Goal: Information Seeking & Learning: Learn about a topic

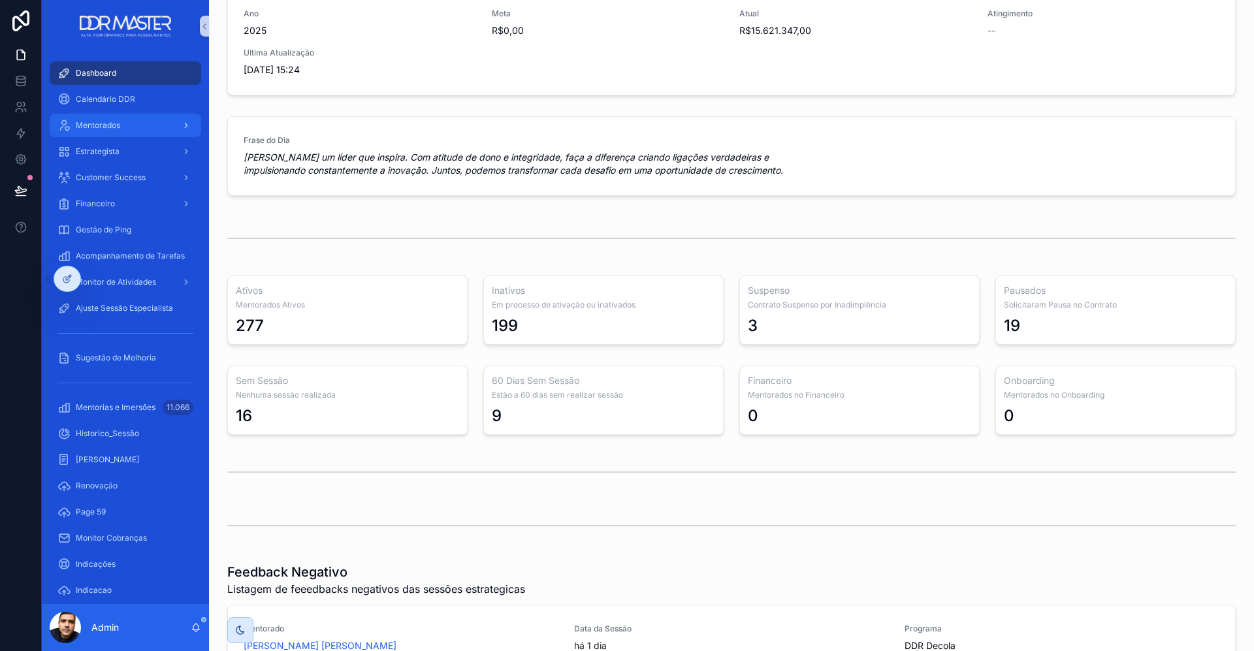
click at [108, 125] on span "Mentorados" at bounding box center [98, 125] width 44 height 10
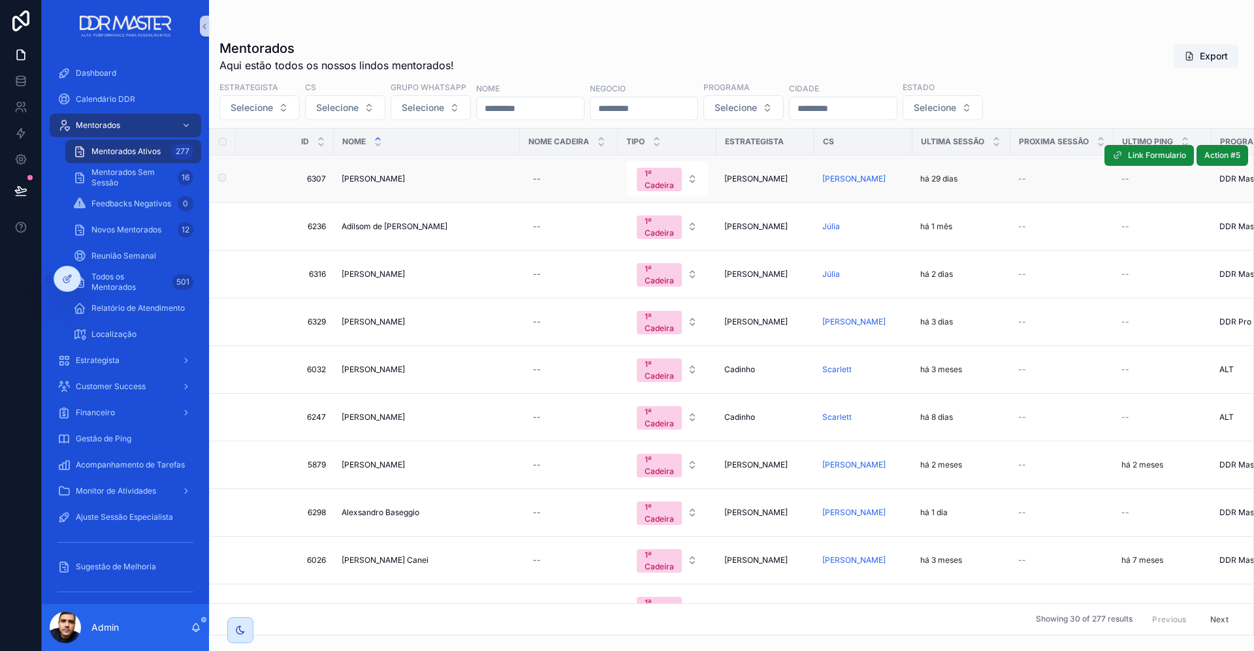
click at [395, 174] on span "[PERSON_NAME]" at bounding box center [373, 179] width 63 height 10
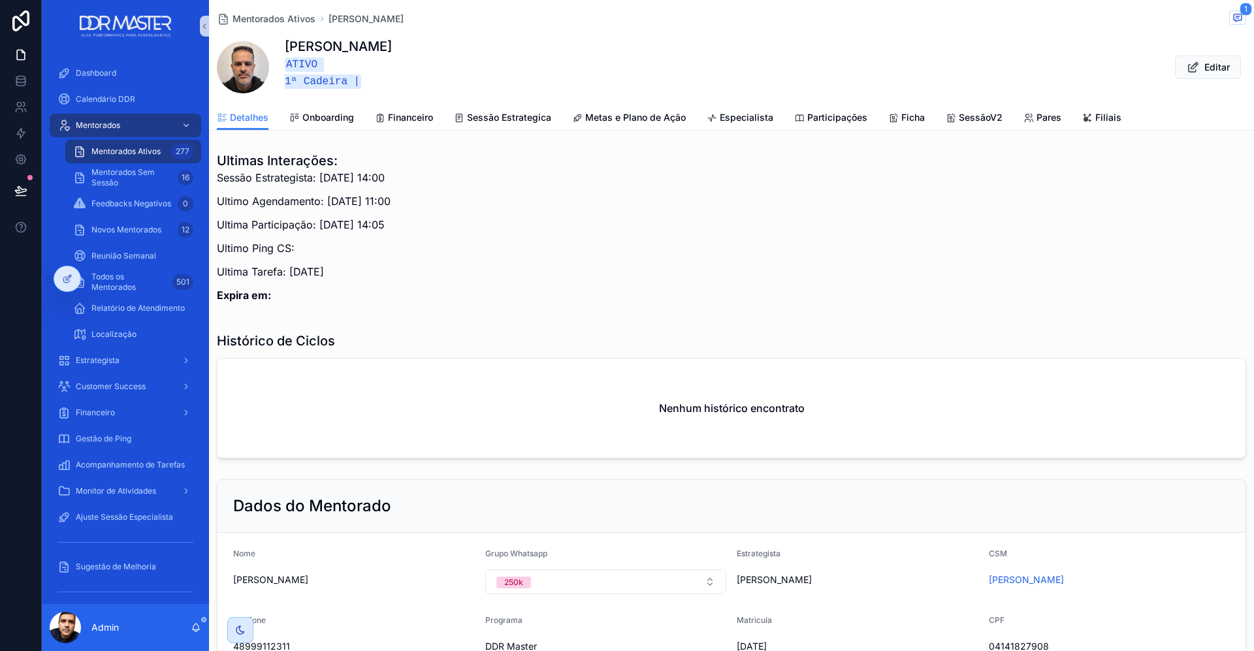
drag, startPoint x: 317, startPoint y: 173, endPoint x: 404, endPoint y: 174, distance: 87.5
click at [391, 173] on p "Sessão Estrategista: [DATE] 14:00" at bounding box center [304, 178] width 174 height 16
drag, startPoint x: 326, startPoint y: 199, endPoint x: 398, endPoint y: 199, distance: 71.9
click at [391, 199] on p "Ultimo Agendamento: [DATE] 11:00" at bounding box center [304, 201] width 174 height 16
drag, startPoint x: 316, startPoint y: 225, endPoint x: 438, endPoint y: 226, distance: 122.2
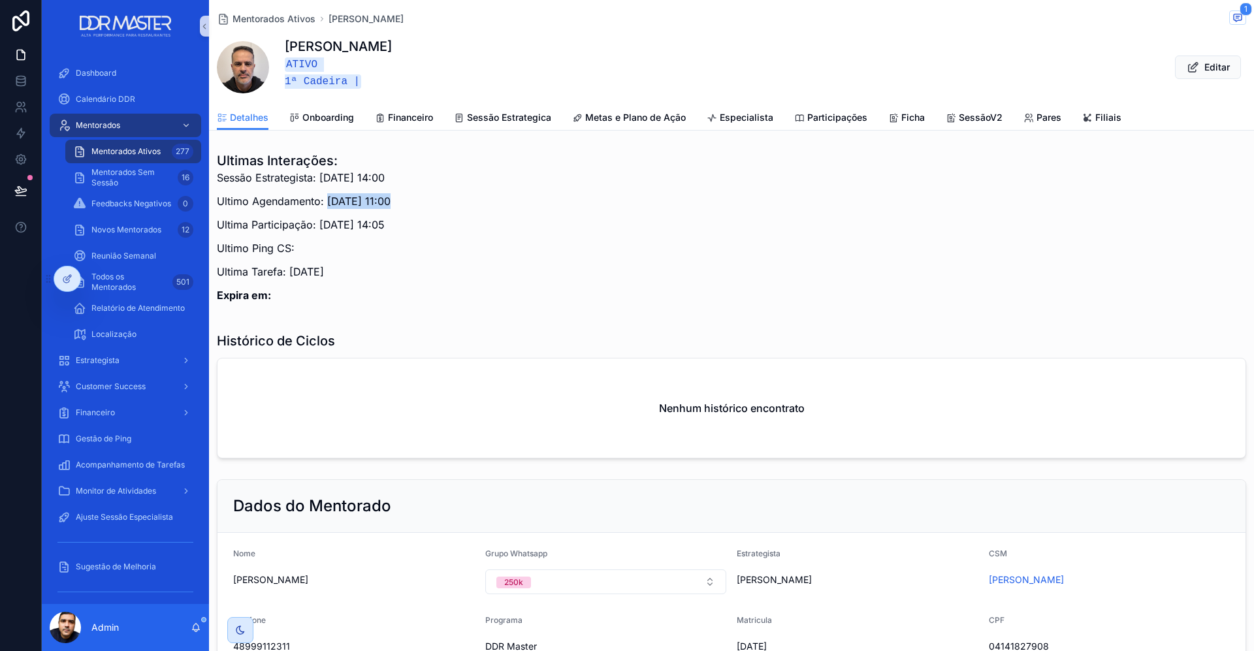
click at [438, 226] on div "Ultimas Interações: Sessão Estrategista: [DATE] 14:00 Ultimo Agendamento: [DATE…" at bounding box center [732, 231] width 1030 height 159
drag, startPoint x: 291, startPoint y: 269, endPoint x: 369, endPoint y: 265, distance: 78.5
click at [369, 265] on p "Ultima Tarefa: [DATE]" at bounding box center [304, 272] width 174 height 16
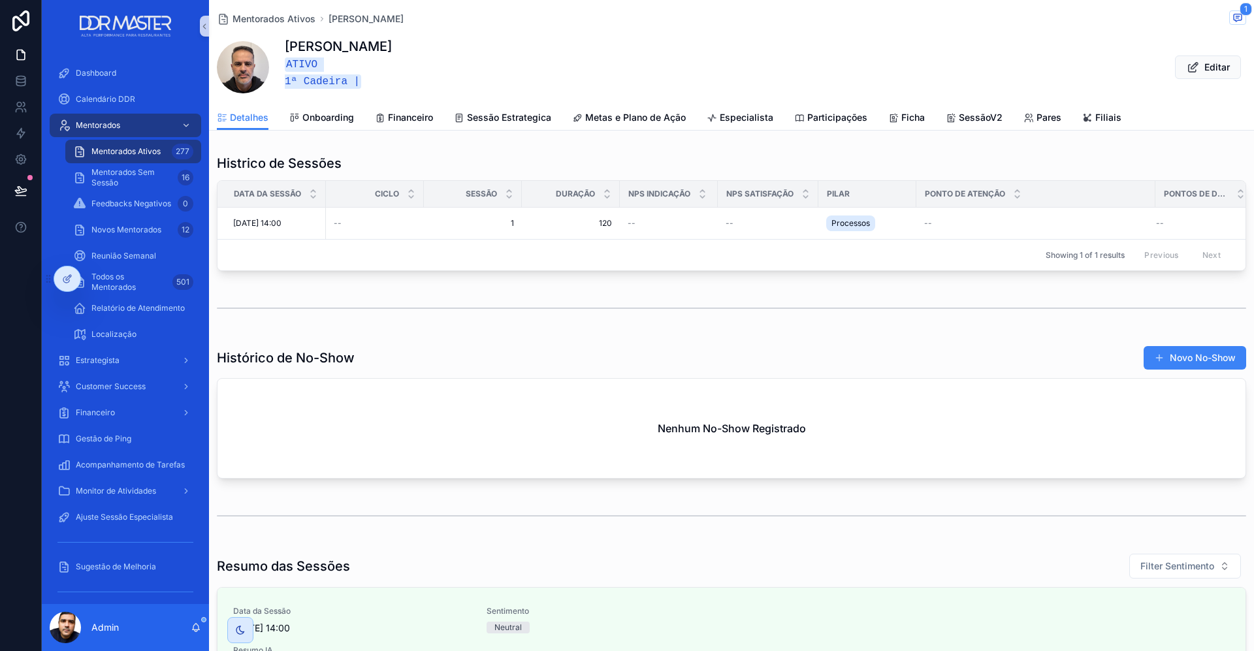
scroll to position [1987, 0]
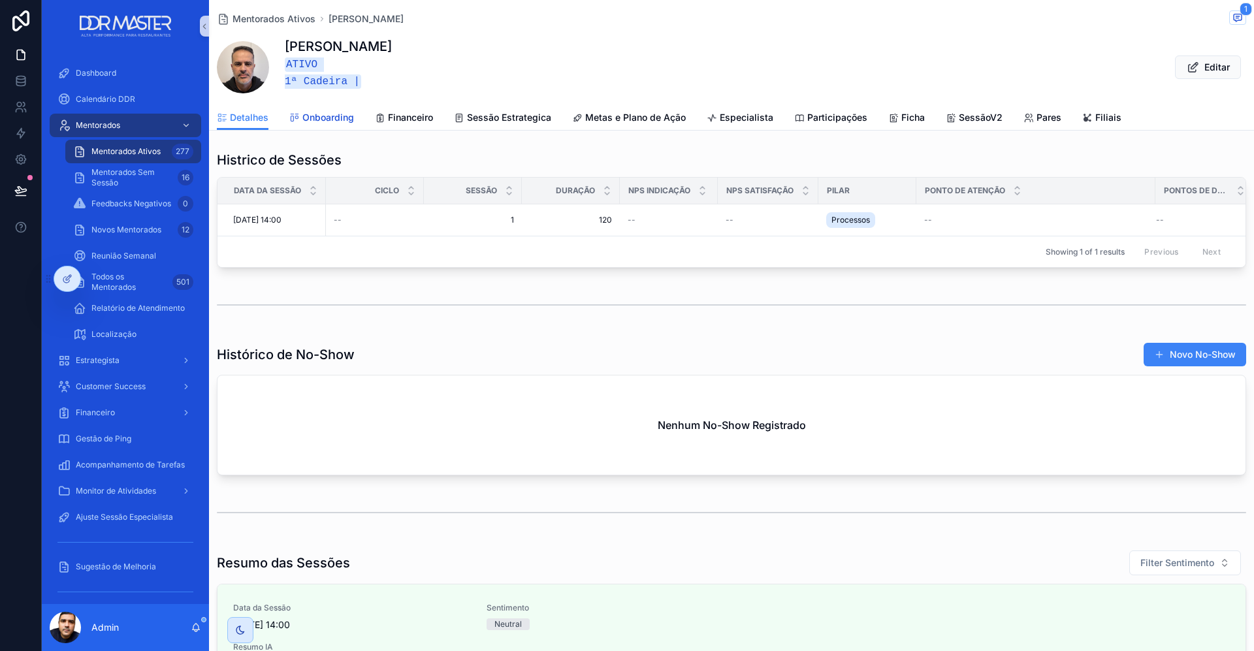
click at [335, 118] on span "Onboarding" at bounding box center [328, 117] width 52 height 13
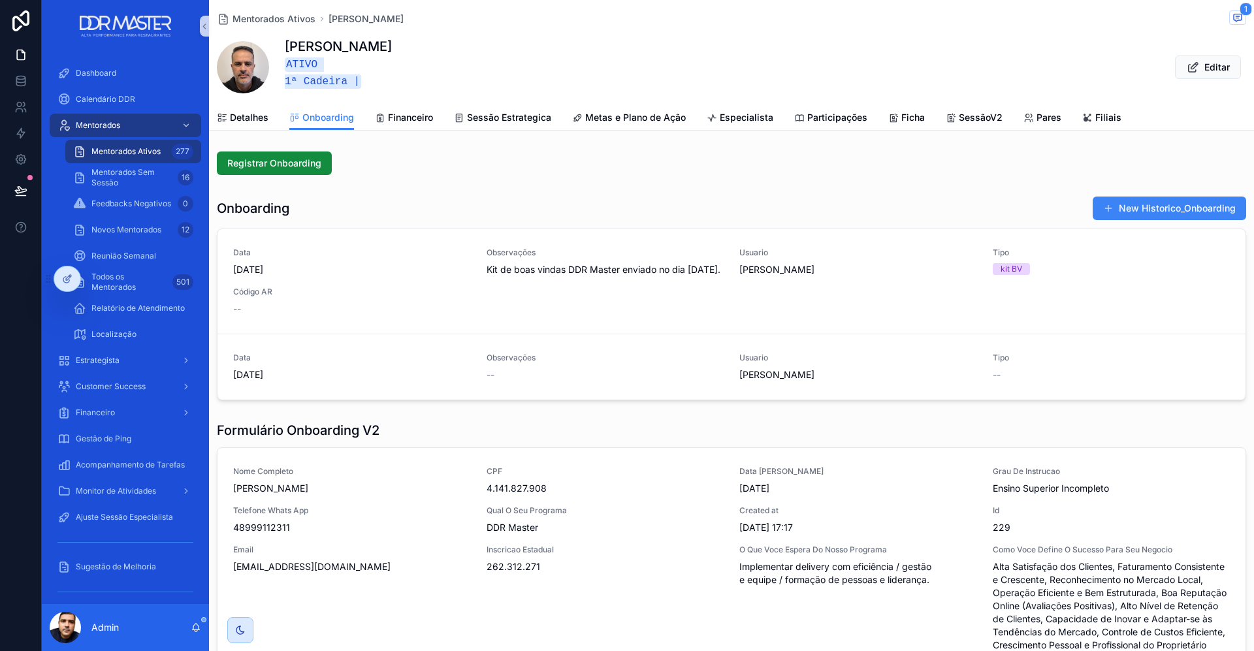
scroll to position [23, 0]
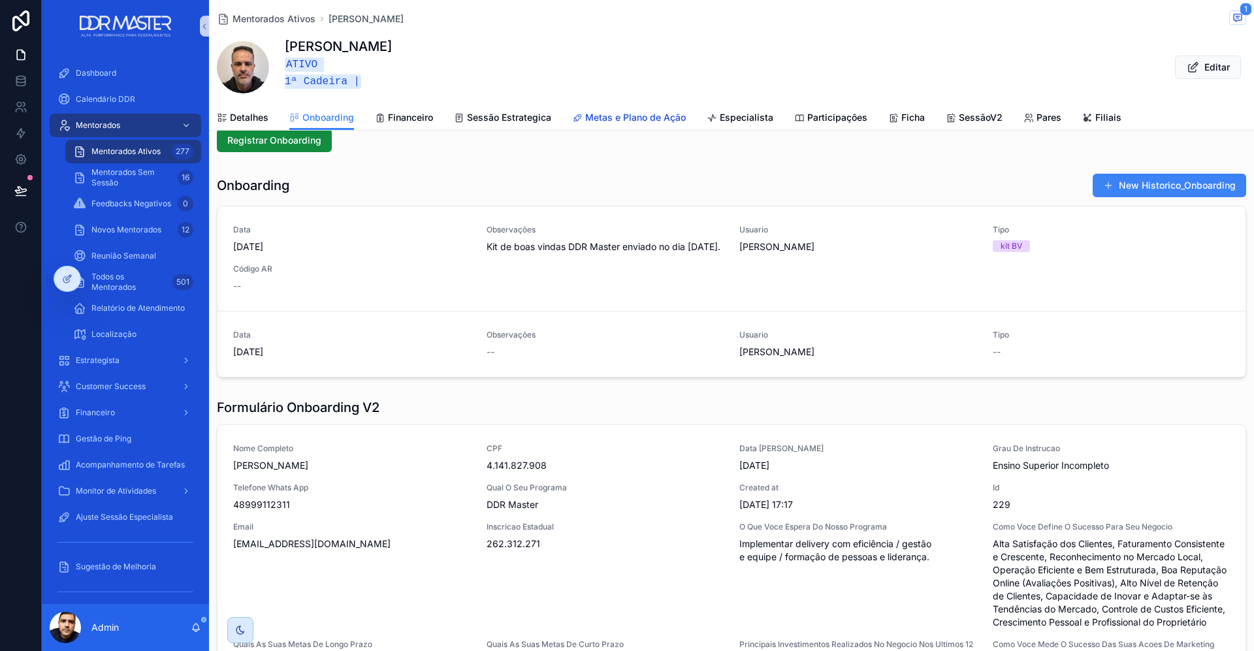
click at [644, 117] on span "Metas e Plano de Ação" at bounding box center [635, 117] width 101 height 13
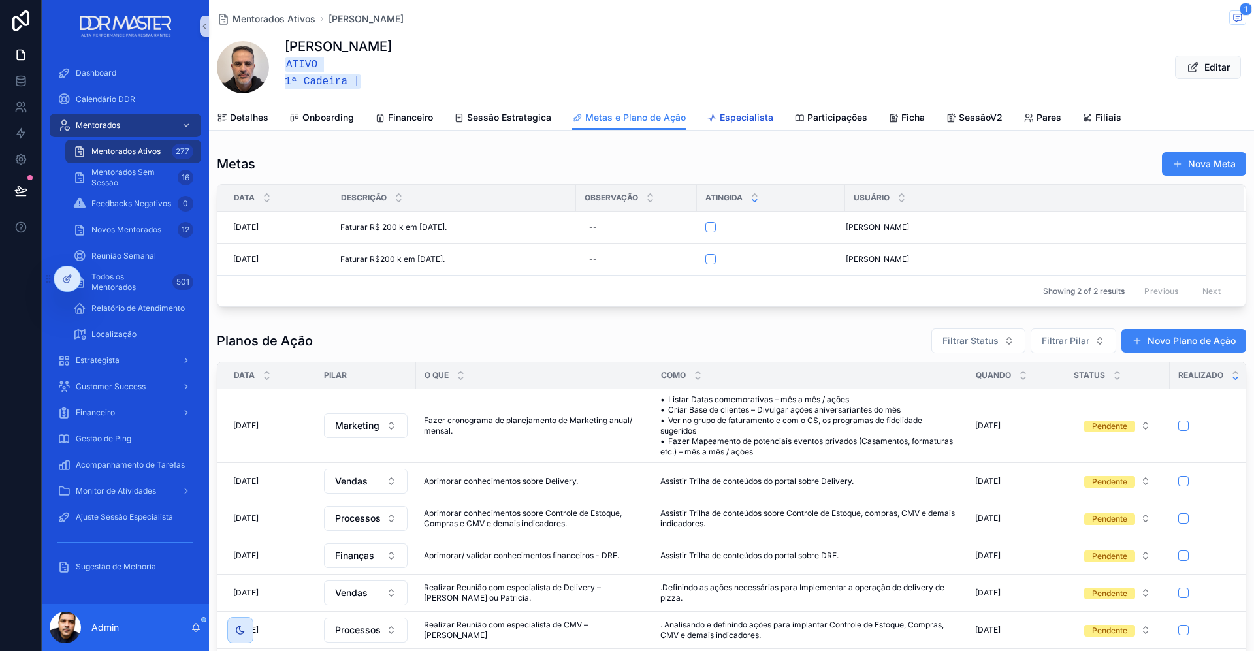
click at [745, 112] on span "Especialista" at bounding box center [747, 117] width 54 height 13
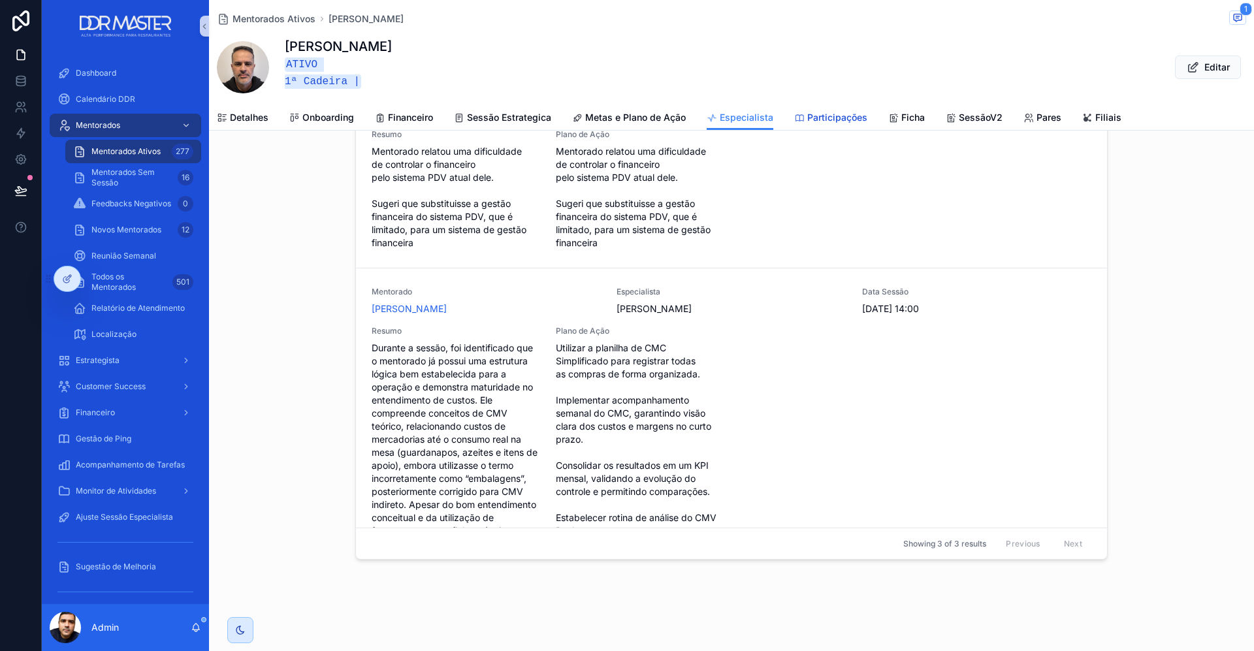
click at [831, 116] on span "Participações" at bounding box center [838, 117] width 60 height 13
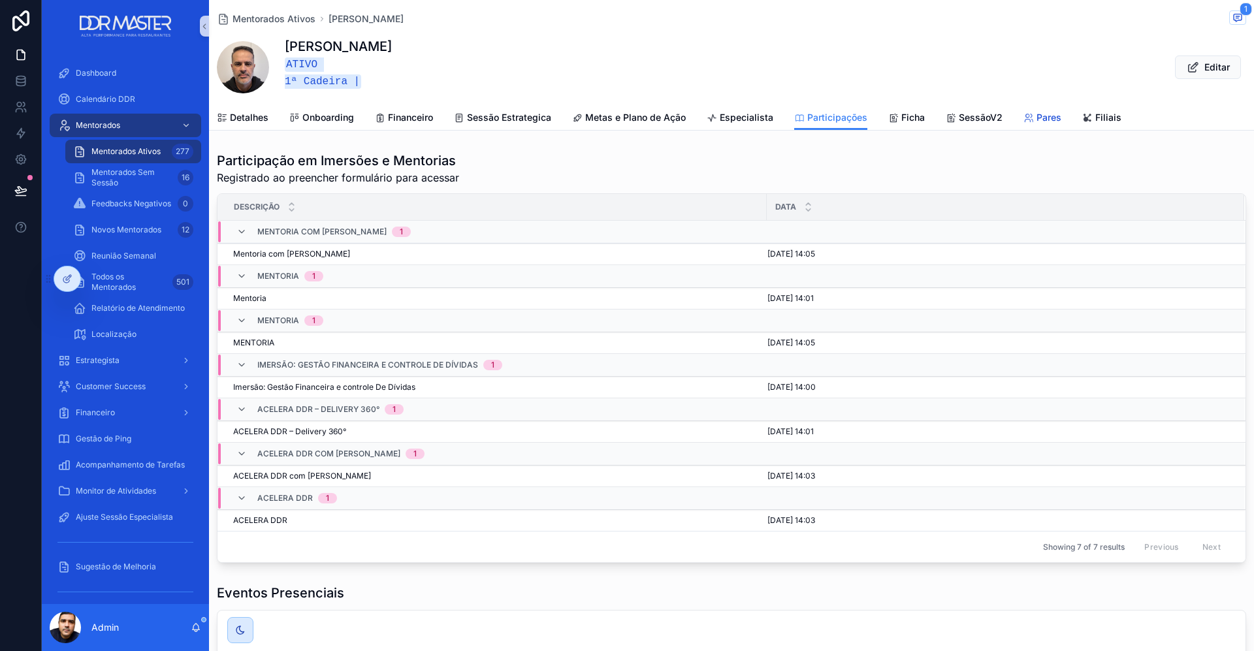
click at [1038, 118] on span "Pares" at bounding box center [1049, 117] width 25 height 13
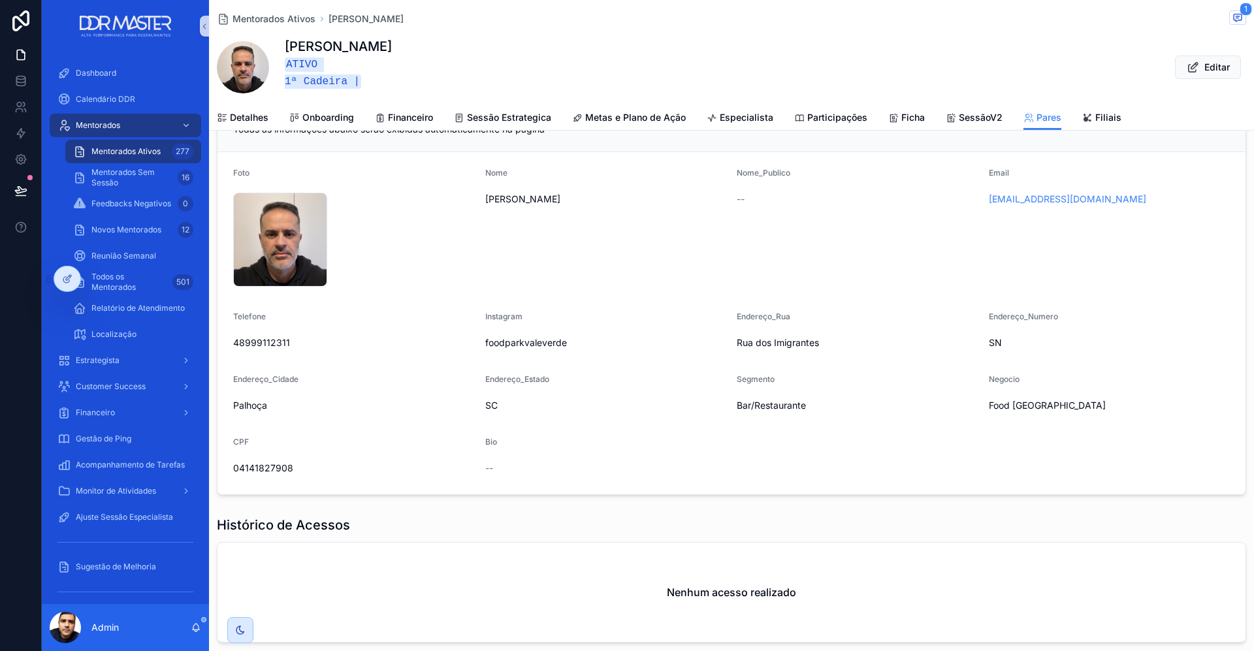
scroll to position [56, 0]
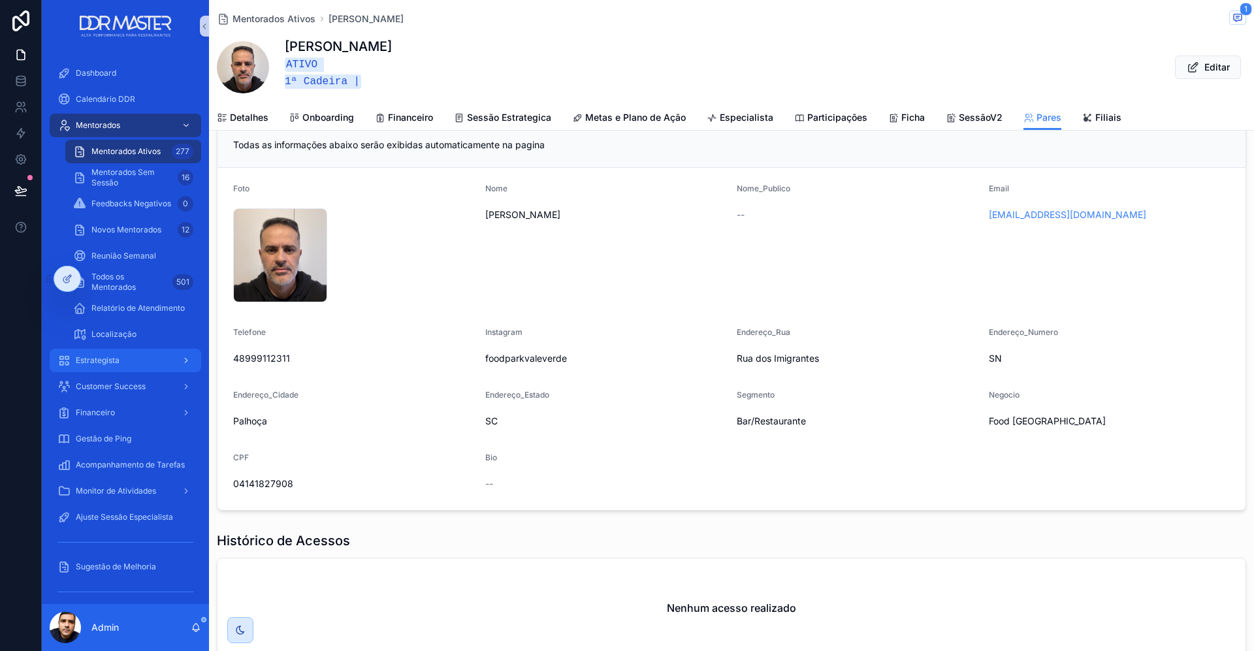
click at [110, 363] on span "Estrategista" at bounding box center [98, 360] width 44 height 10
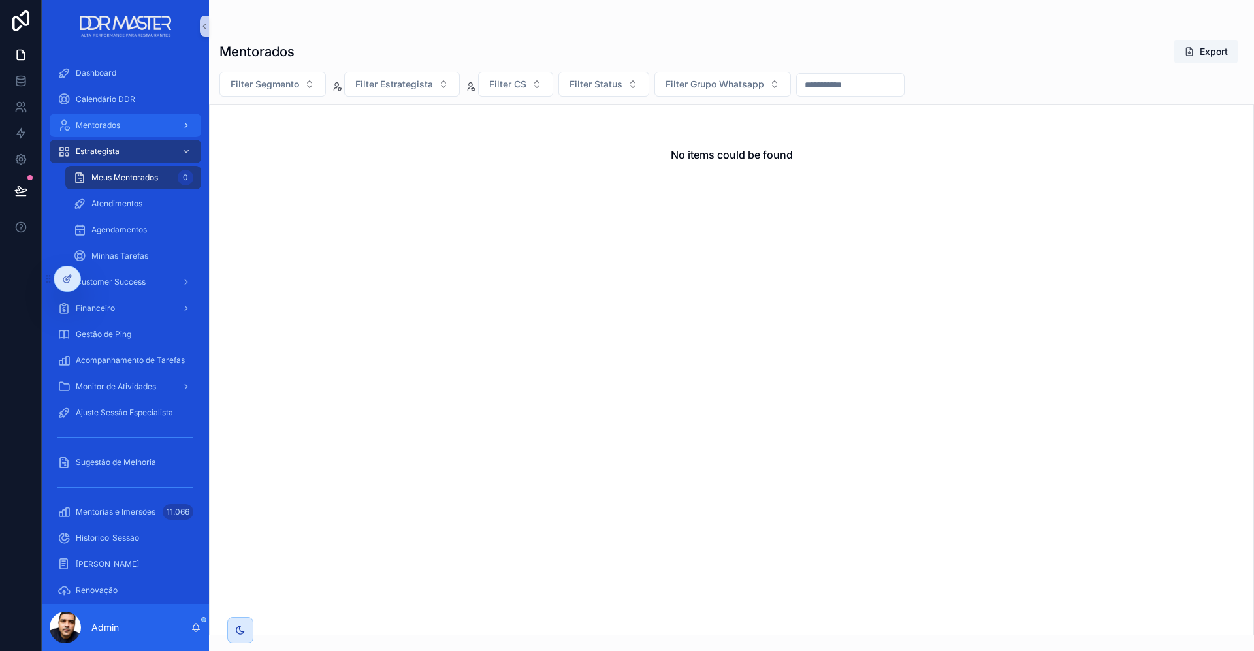
click at [120, 125] on span "Mentorados" at bounding box center [98, 125] width 44 height 10
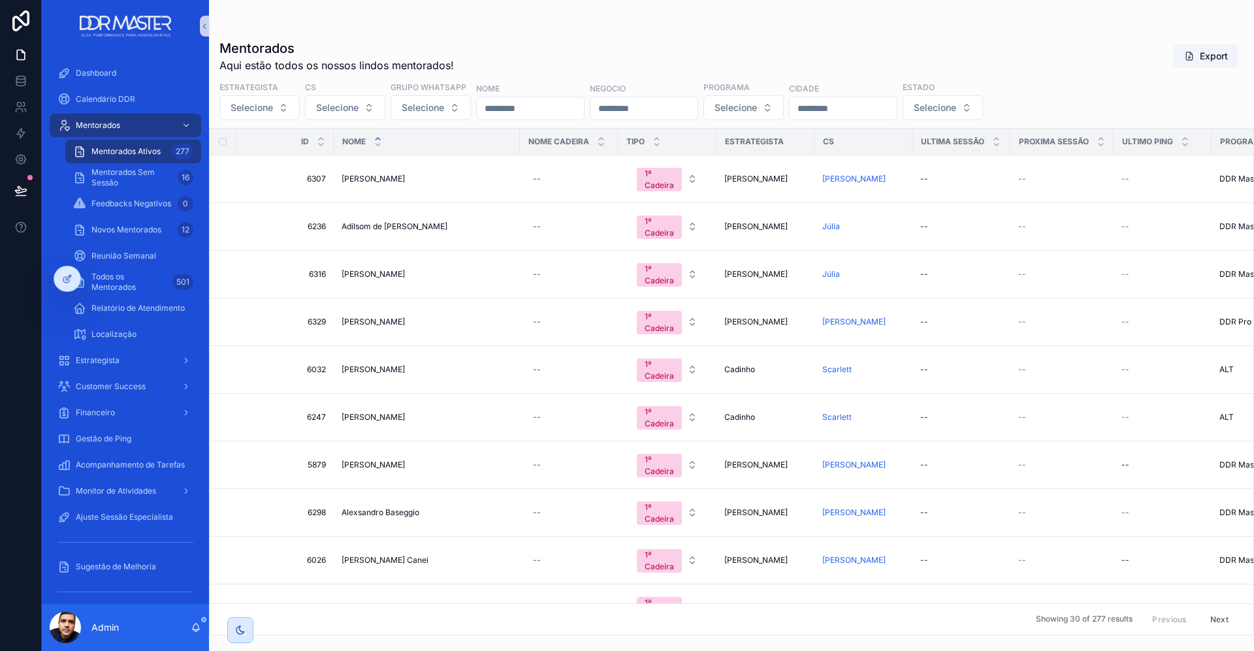
click at [120, 152] on span "Mentorados Ativos" at bounding box center [125, 151] width 69 height 10
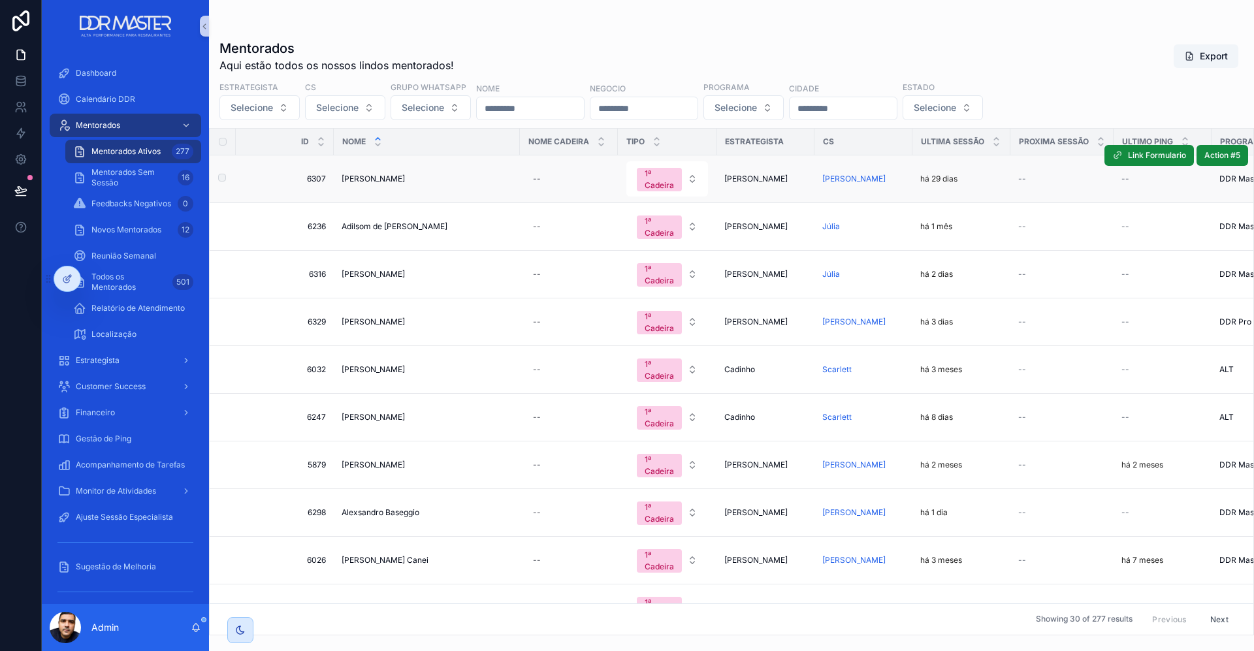
click at [393, 184] on td "[PERSON_NAME]" at bounding box center [427, 179] width 186 height 48
click at [394, 178] on span "[PERSON_NAME]" at bounding box center [373, 179] width 63 height 10
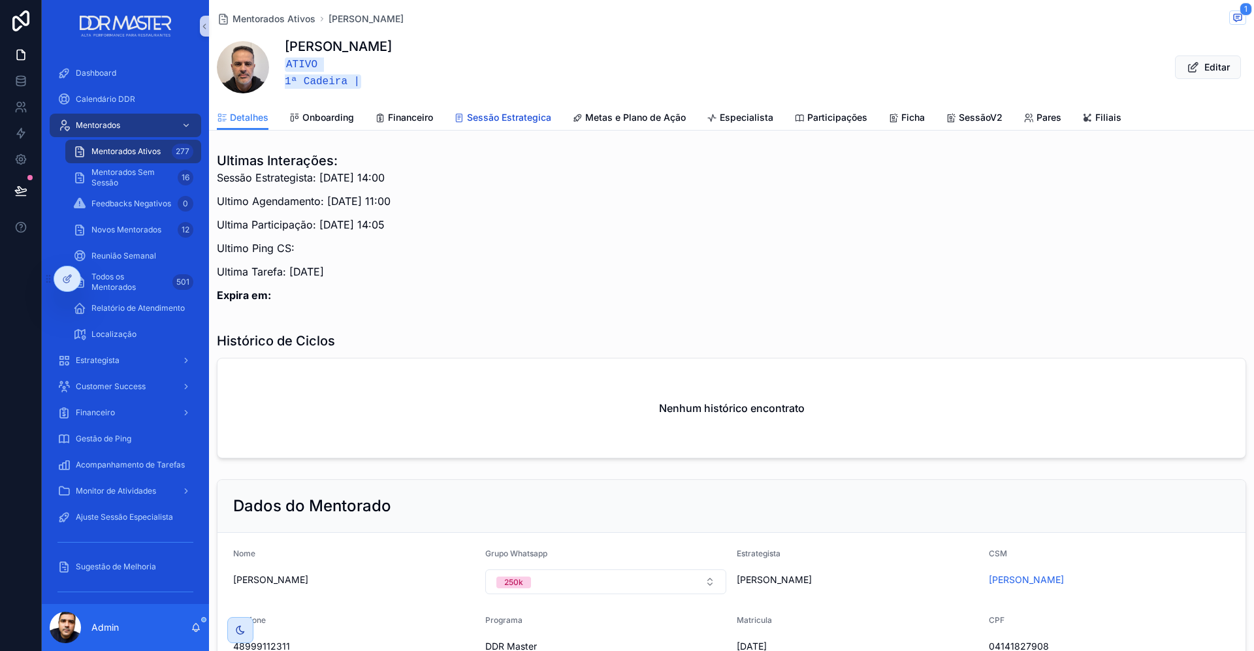
click at [526, 112] on span "Sessão Estrategica" at bounding box center [509, 117] width 84 height 13
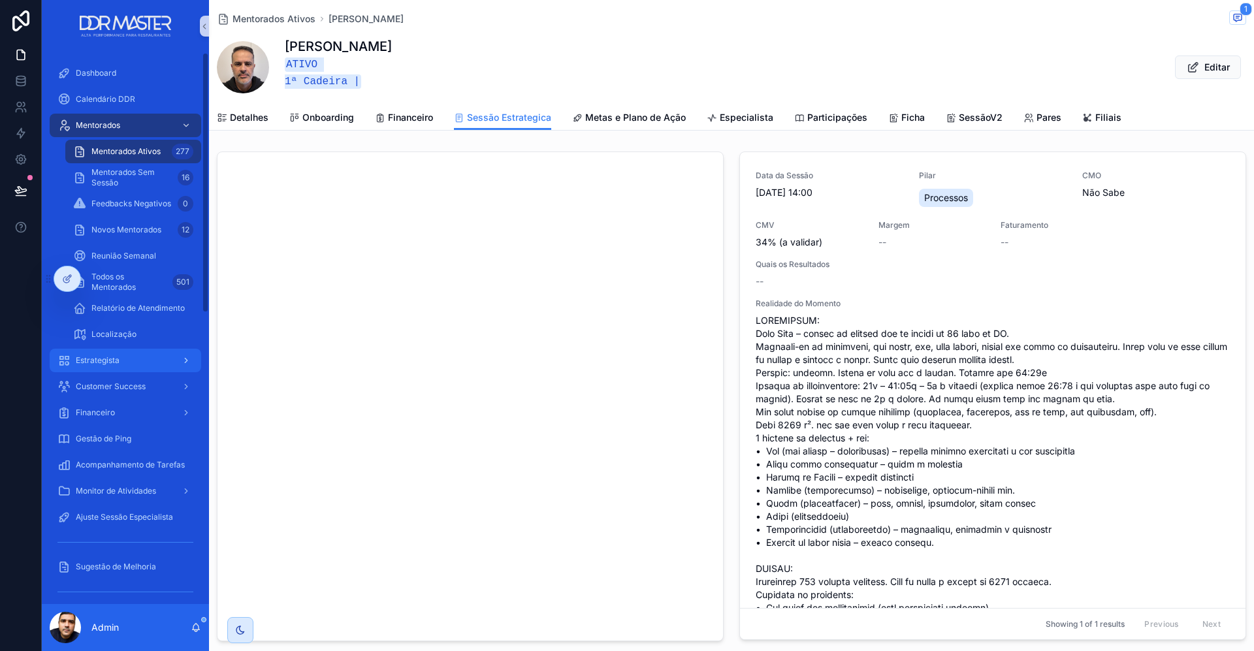
click at [103, 357] on span "Estrategista" at bounding box center [98, 360] width 44 height 10
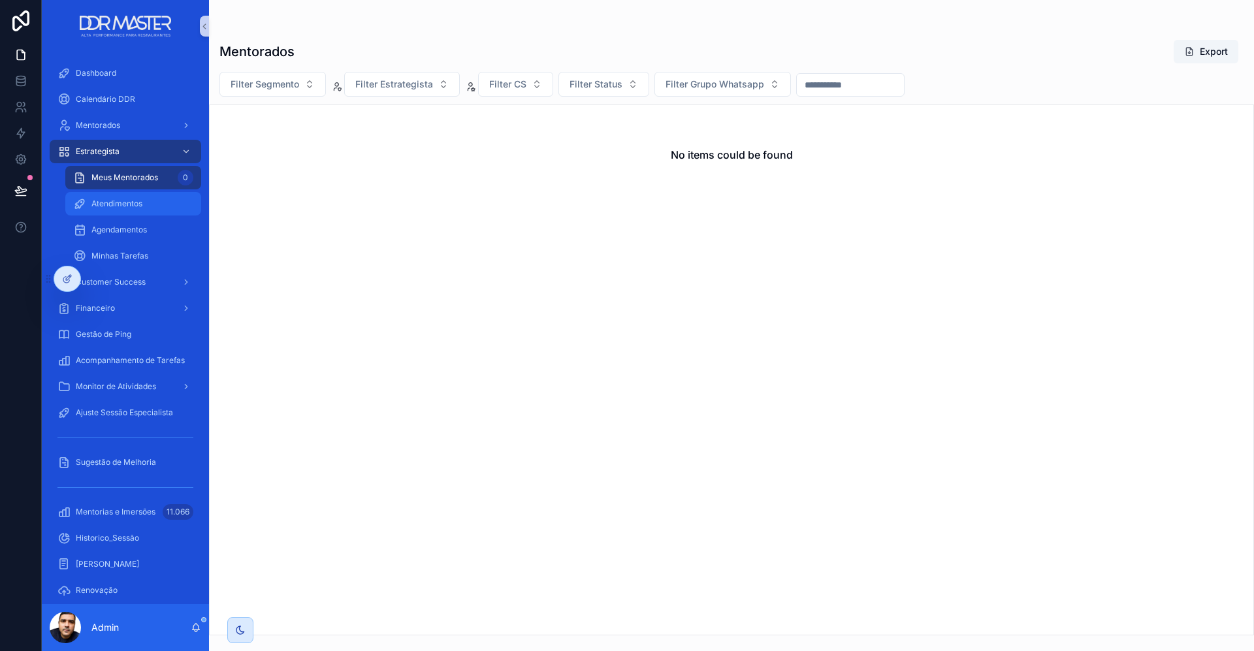
click at [120, 201] on span "Atendimentos" at bounding box center [116, 204] width 51 height 10
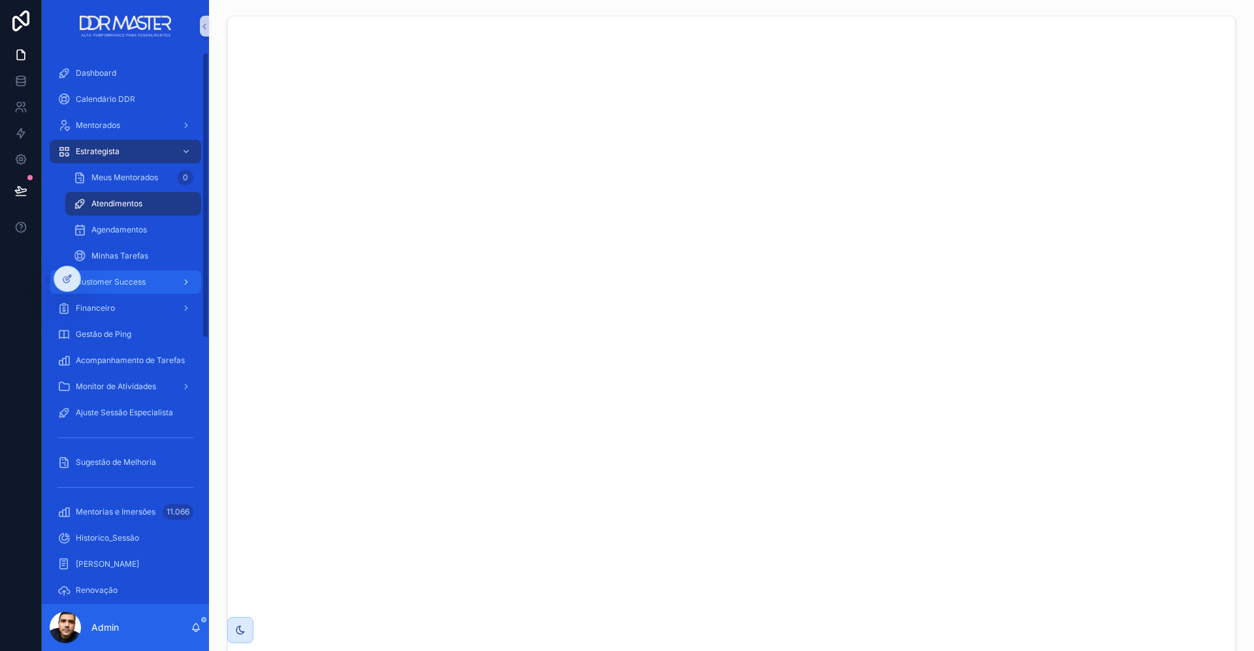
click at [117, 287] on span "Customer Success" at bounding box center [111, 282] width 70 height 10
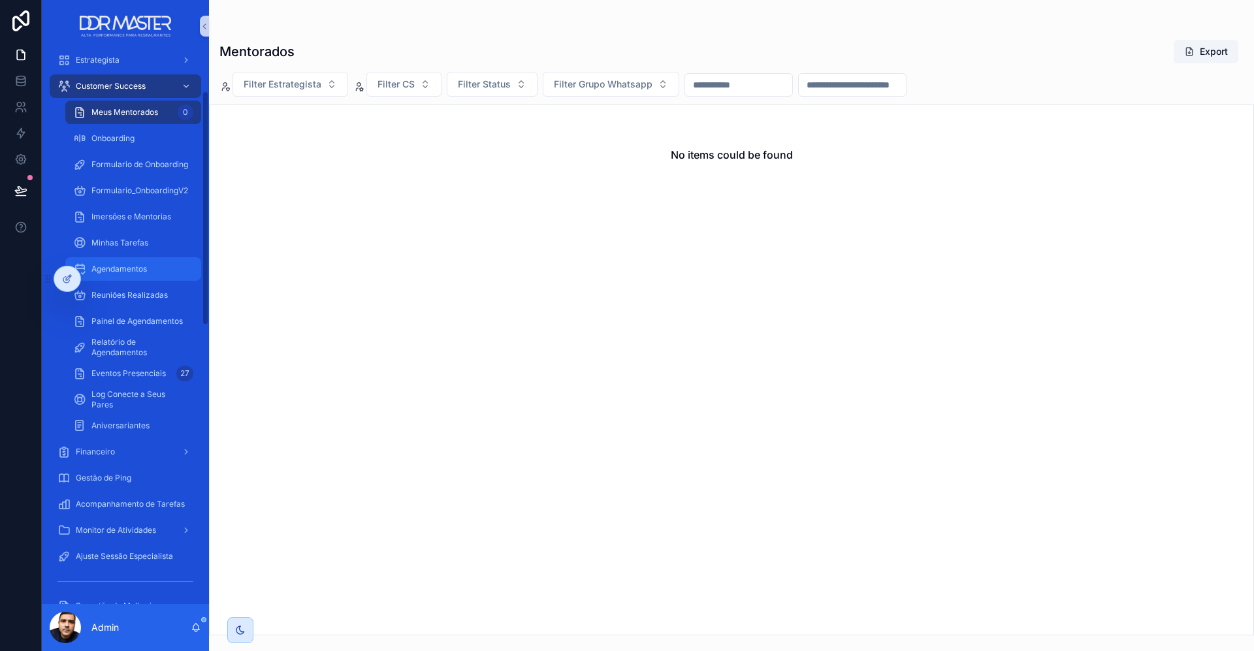
scroll to position [92, 0]
click at [122, 269] on span "Agendamentos" at bounding box center [119, 268] width 56 height 10
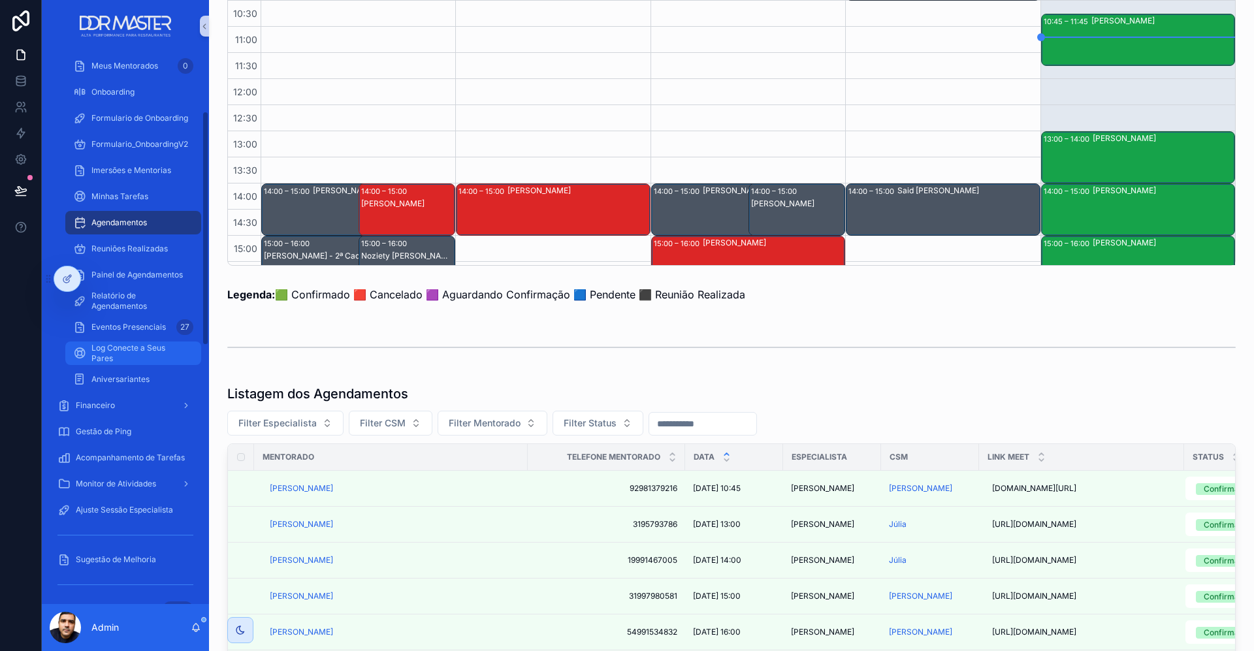
scroll to position [139, 0]
click at [110, 402] on span "Financeiro" at bounding box center [95, 405] width 39 height 10
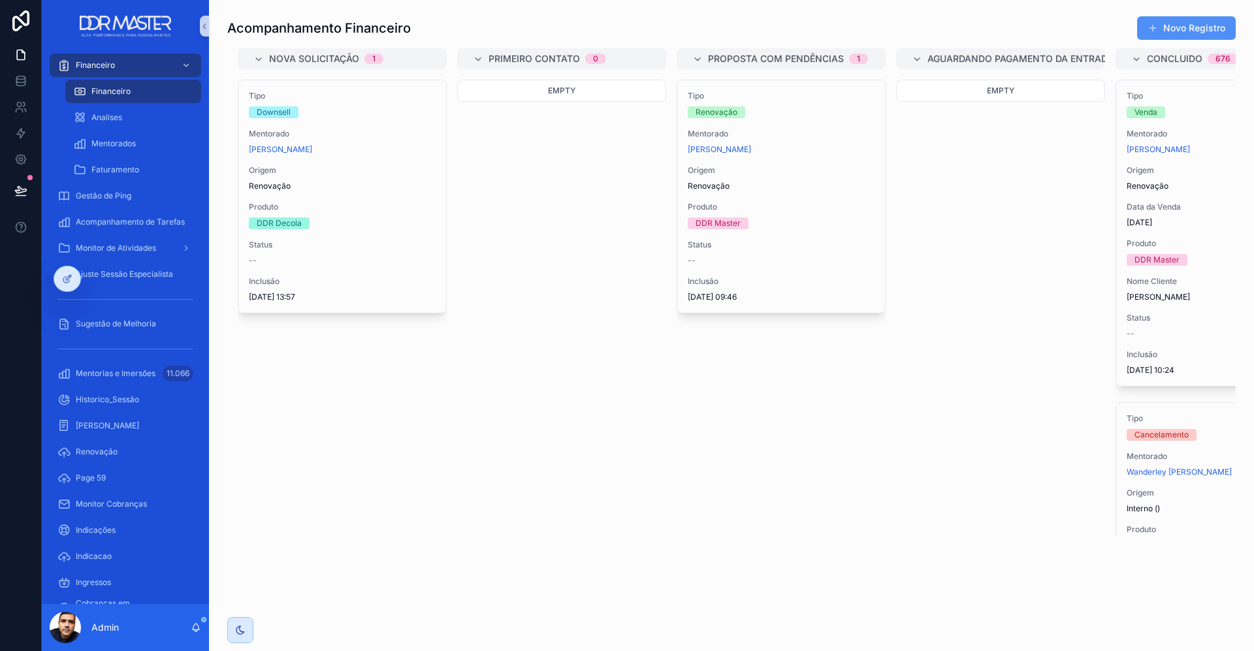
click at [1161, 33] on button "Novo Registro" at bounding box center [1186, 28] width 99 height 24
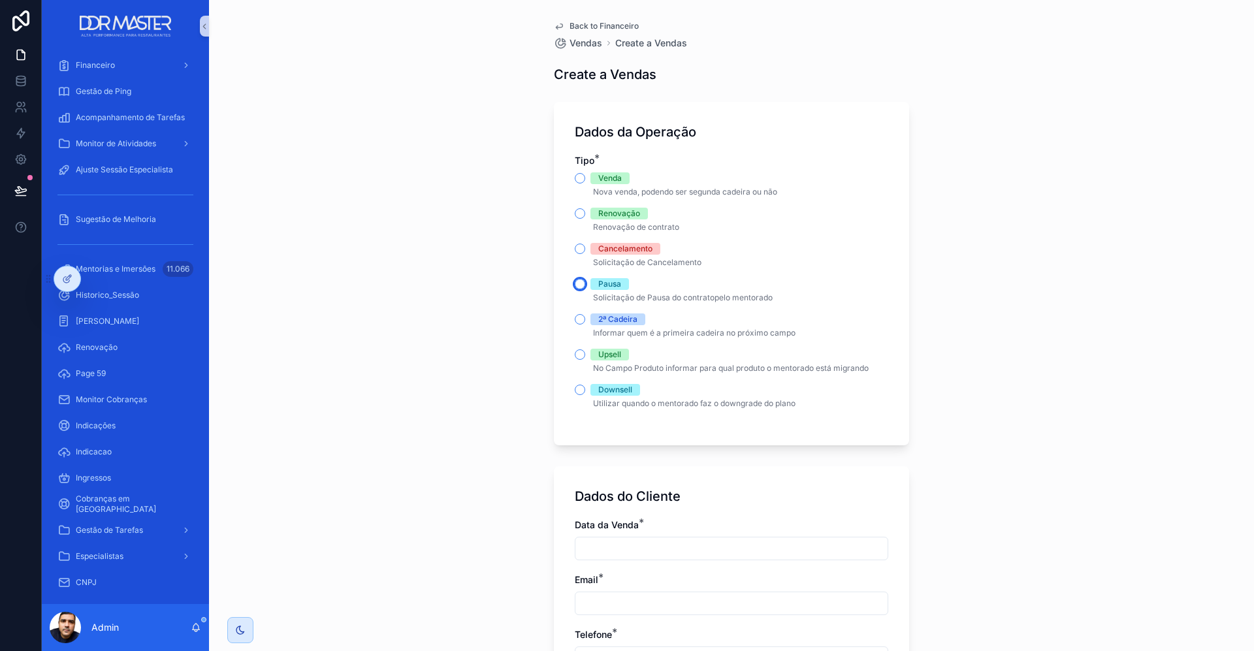
click at [581, 283] on button "Pausa" at bounding box center [580, 284] width 10 height 10
click at [584, 246] on button "Cancelamento" at bounding box center [580, 249] width 10 height 10
click at [581, 213] on button "Renovação" at bounding box center [580, 213] width 10 height 10
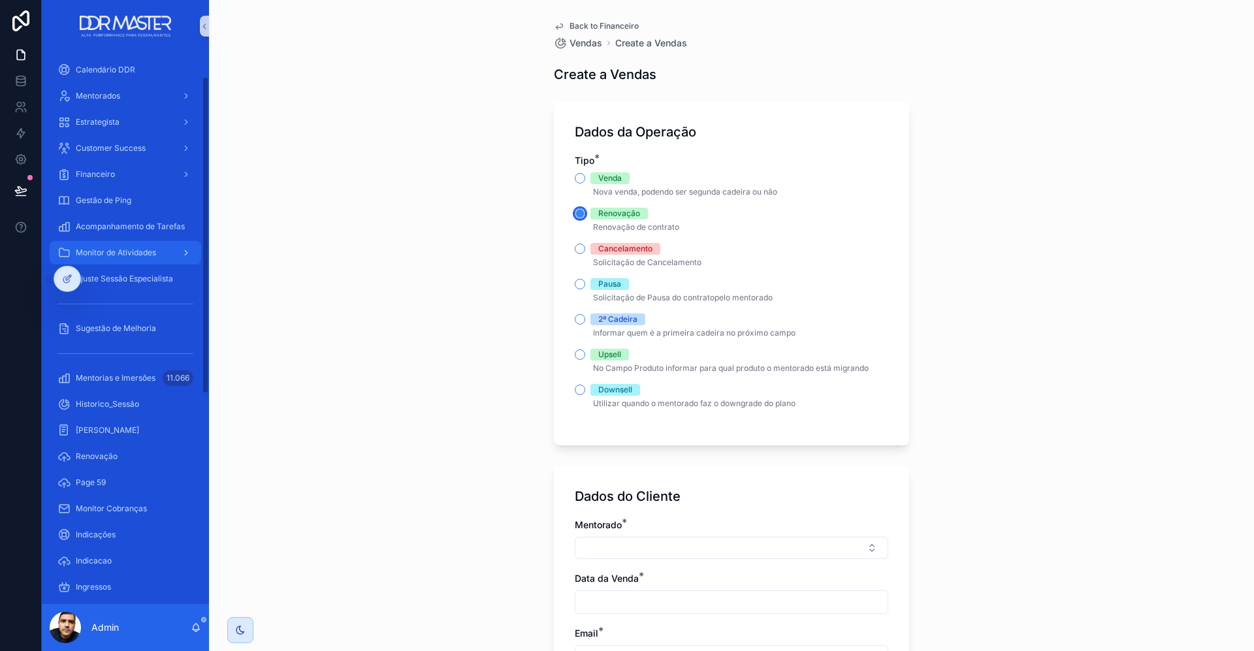
scroll to position [5, 0]
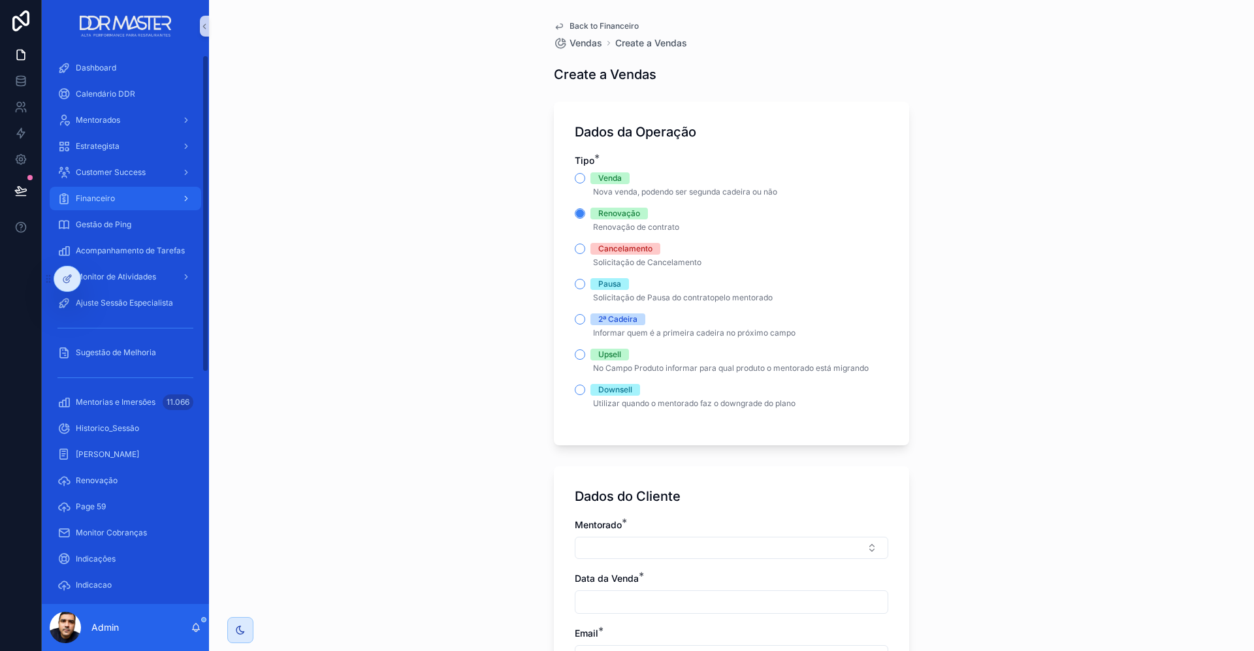
click at [121, 198] on div "Financeiro" at bounding box center [125, 198] width 136 height 21
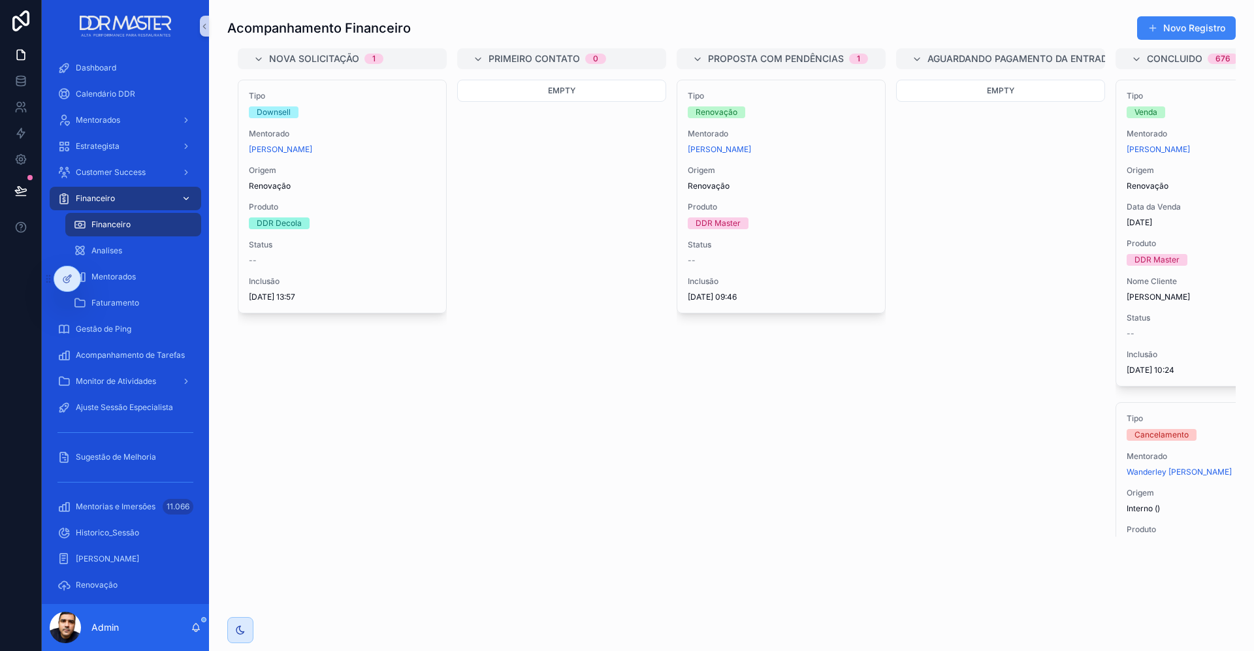
click at [342, 184] on span "Renovação" at bounding box center [342, 186] width 187 height 10
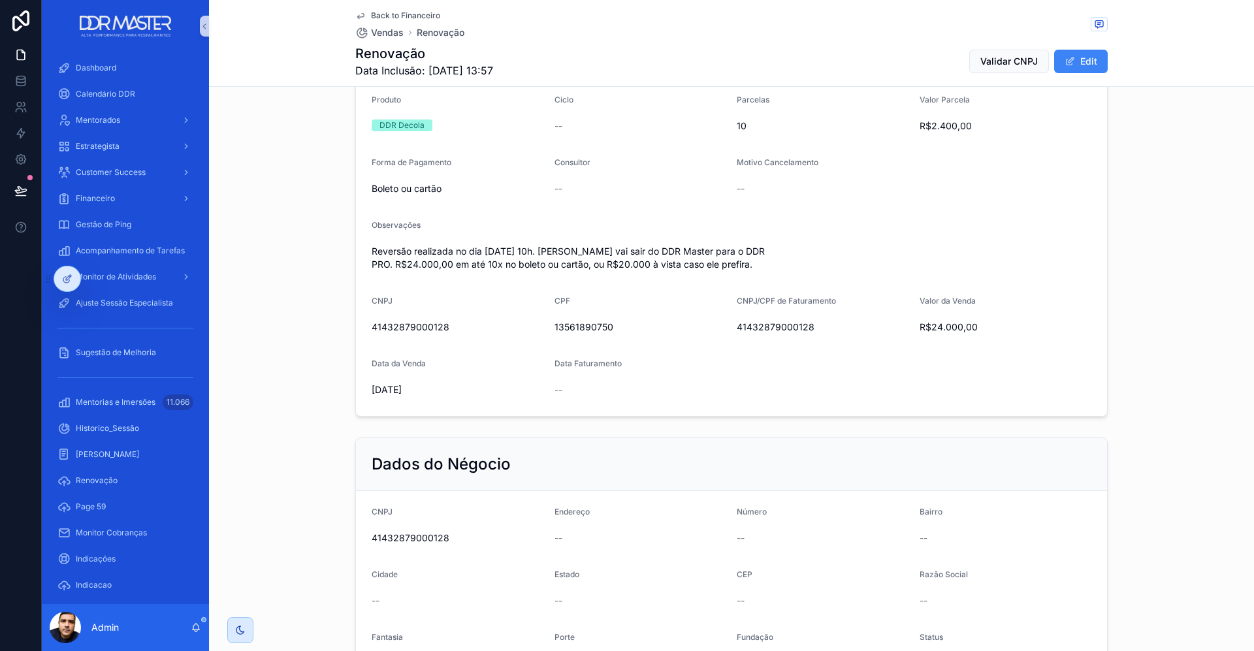
scroll to position [501, 0]
click at [1006, 62] on span "Validar CNPJ" at bounding box center [1009, 61] width 57 height 13
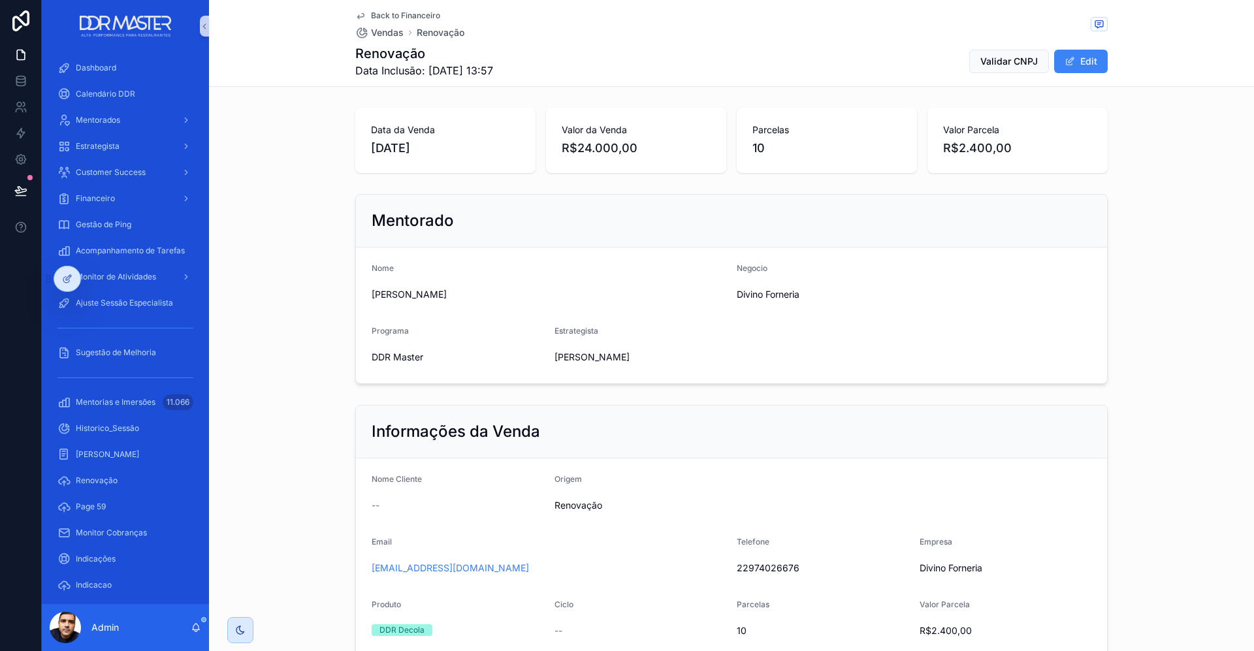
scroll to position [0, 0]
click at [133, 253] on span "Acompanhamento de Tarefas" at bounding box center [130, 251] width 109 height 10
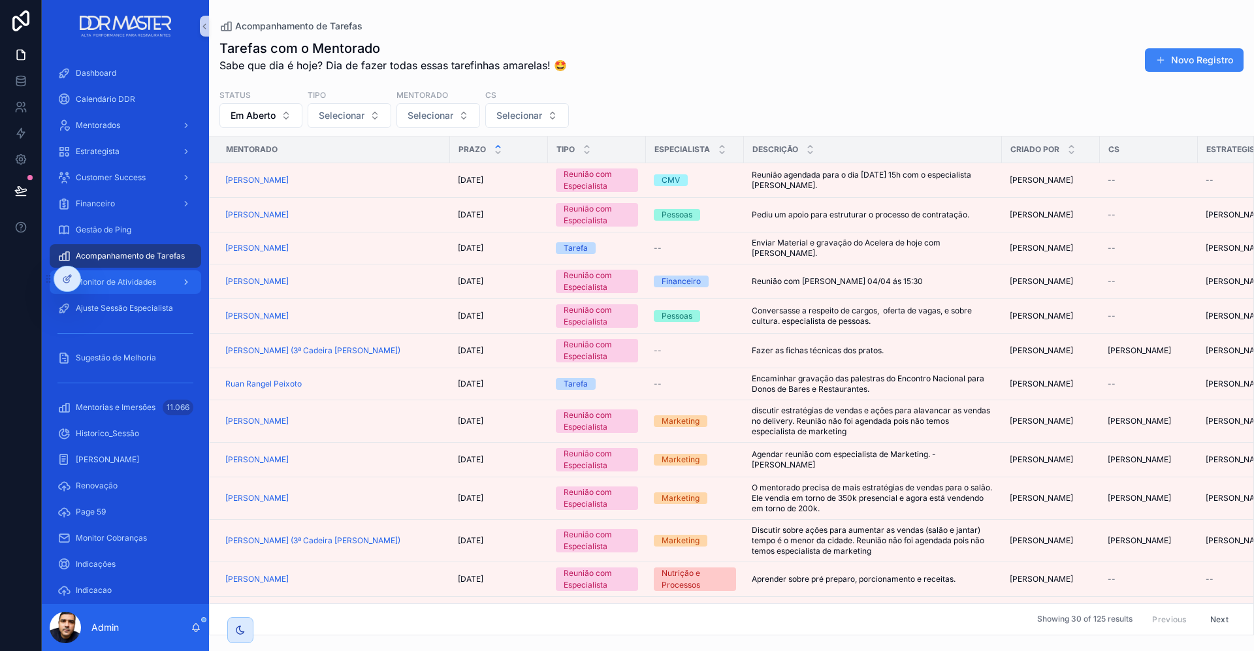
click at [139, 287] on span "Monitor de Atividades" at bounding box center [116, 282] width 80 height 10
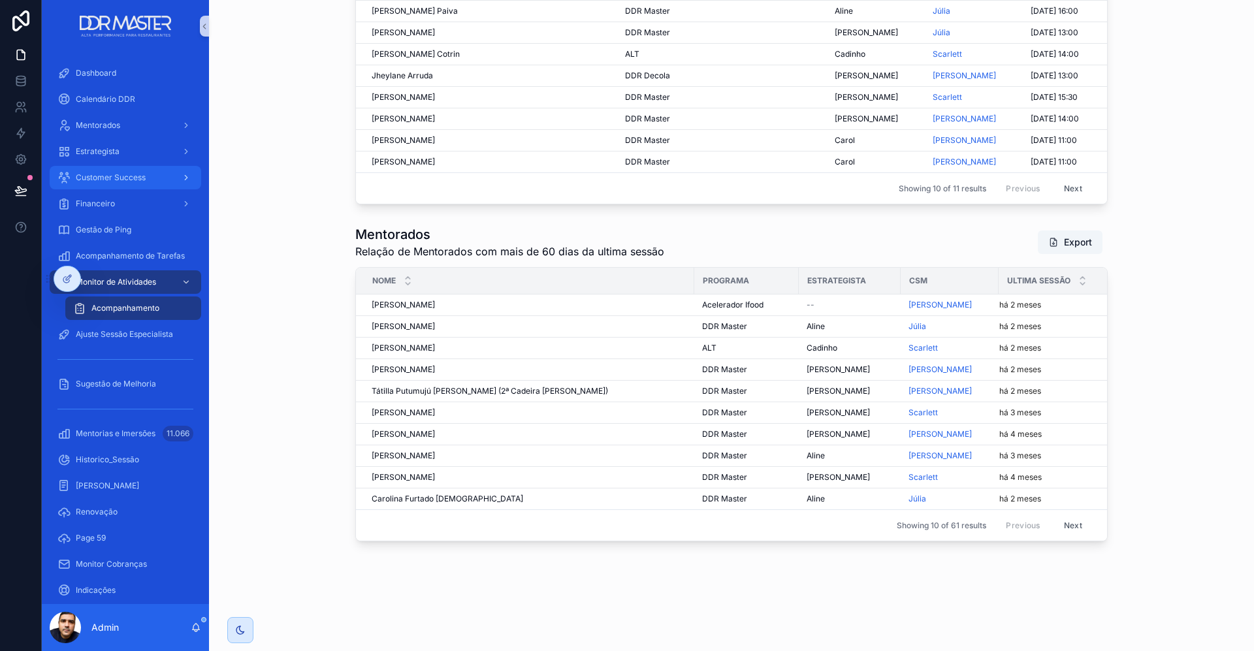
click at [116, 175] on span "Customer Success" at bounding box center [111, 177] width 70 height 10
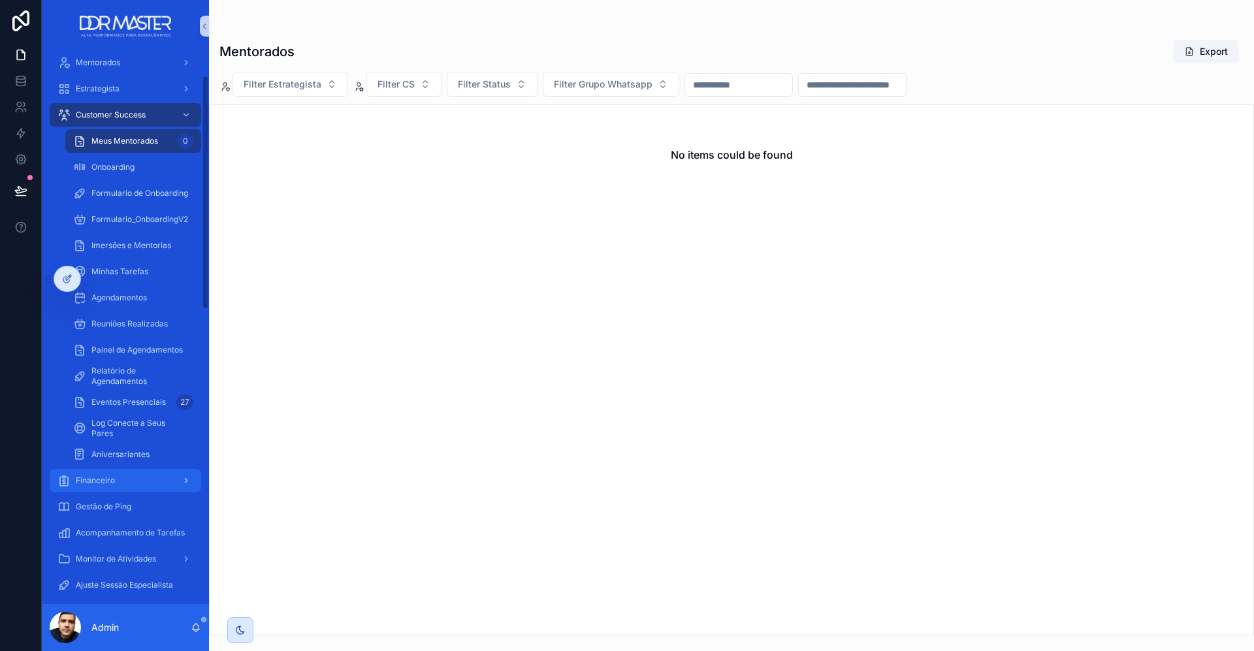
scroll to position [95, 0]
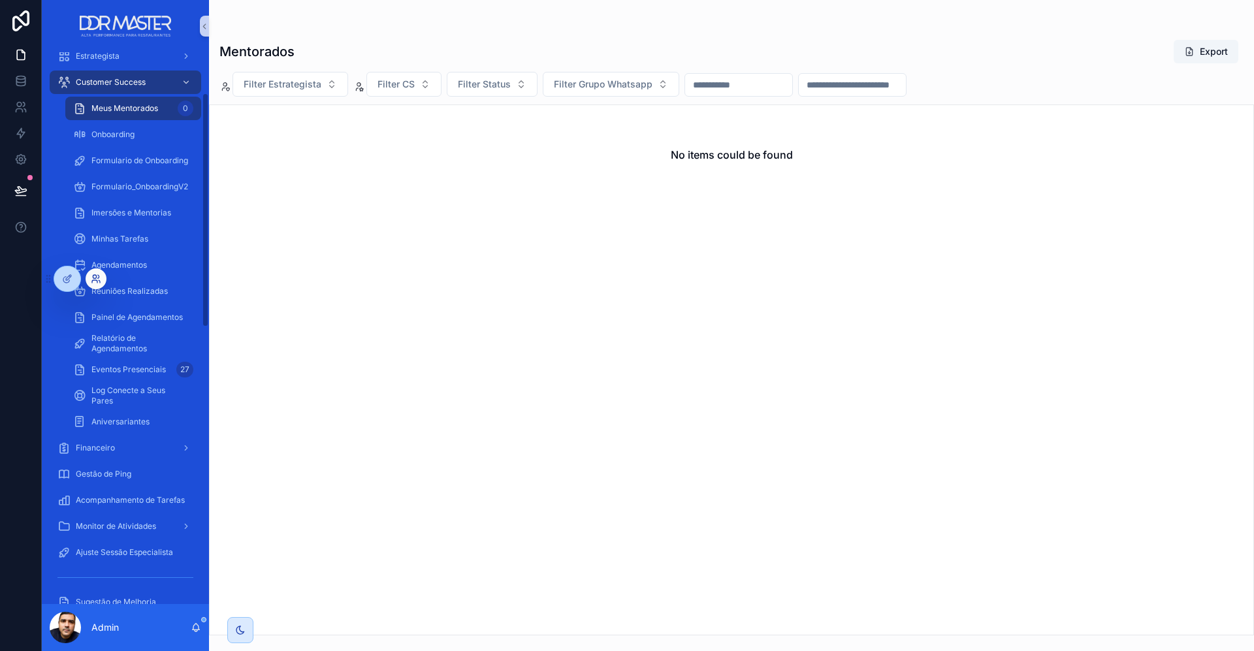
click at [98, 280] on icon at bounding box center [96, 279] width 10 height 10
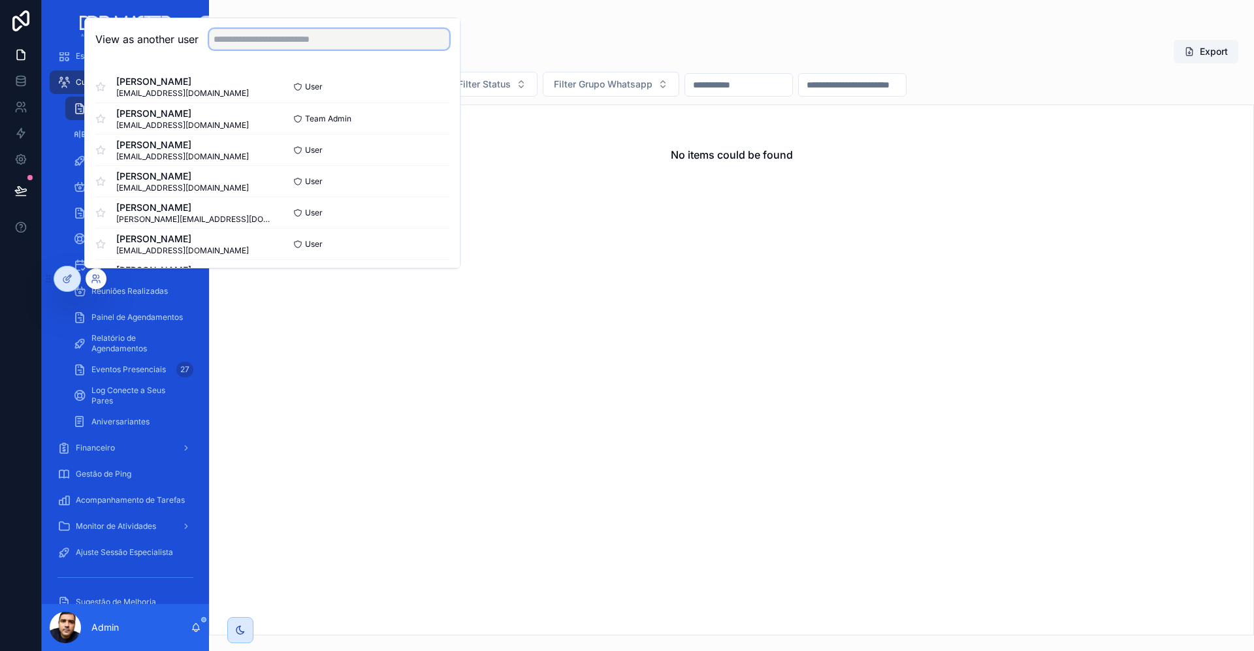
click at [272, 42] on input "text" at bounding box center [329, 39] width 240 height 21
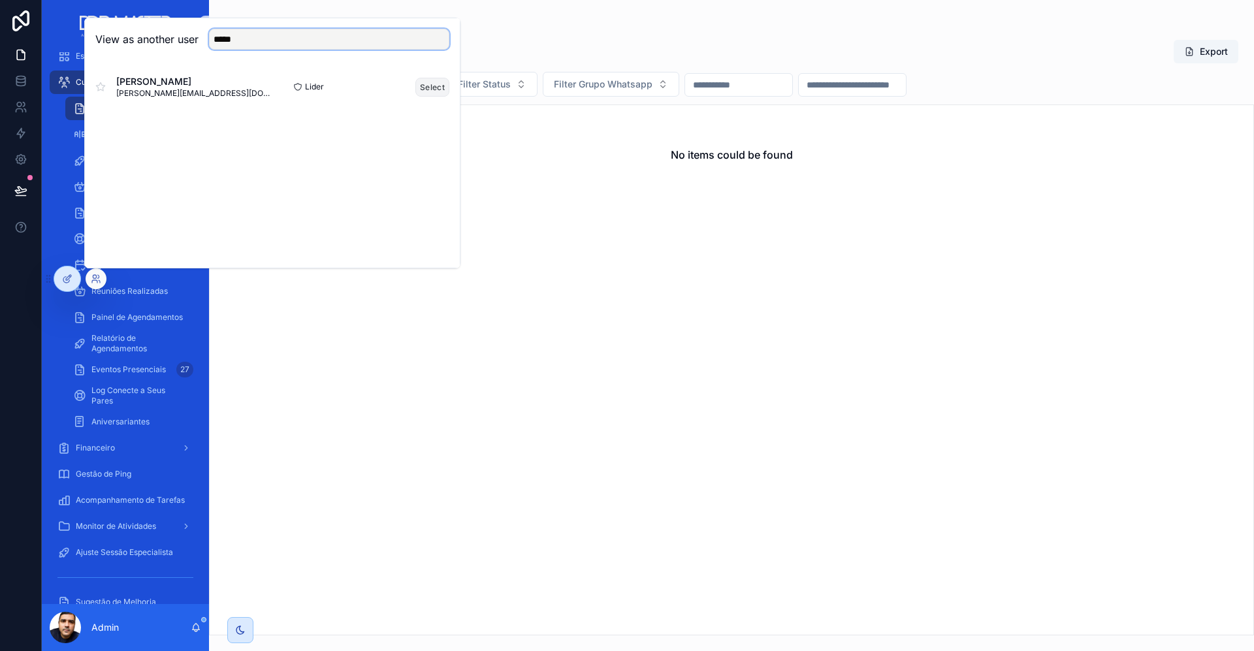
type input "*****"
click at [422, 84] on button "Select" at bounding box center [433, 87] width 34 height 19
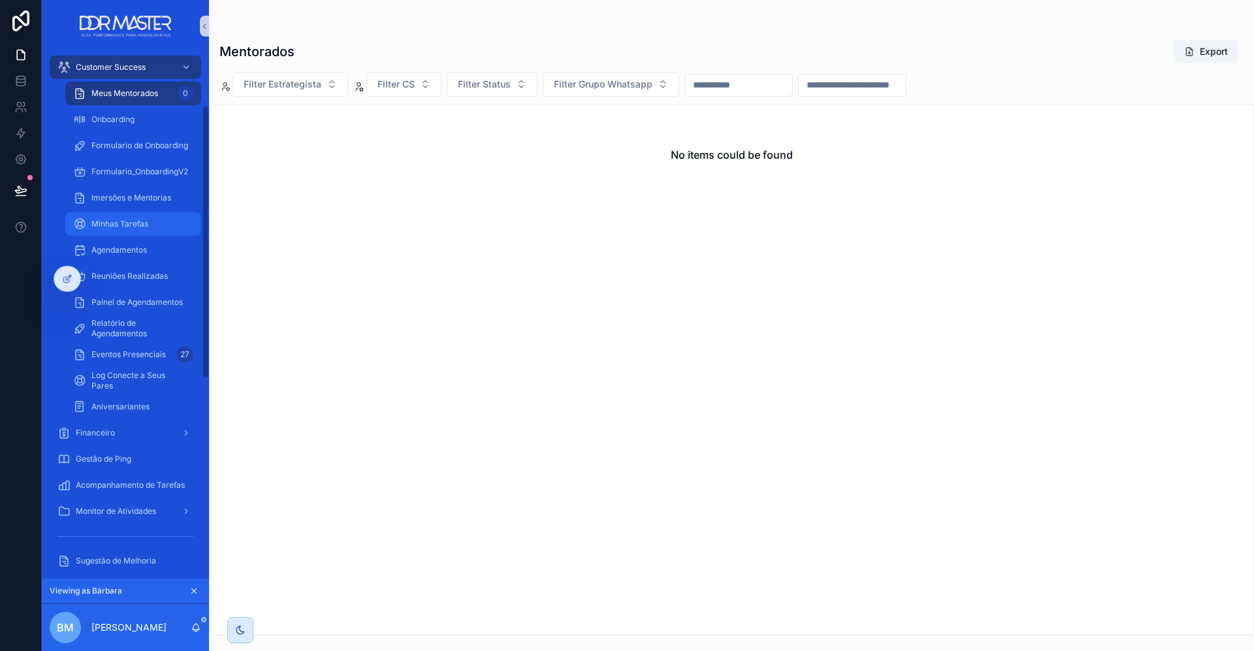
scroll to position [127, 0]
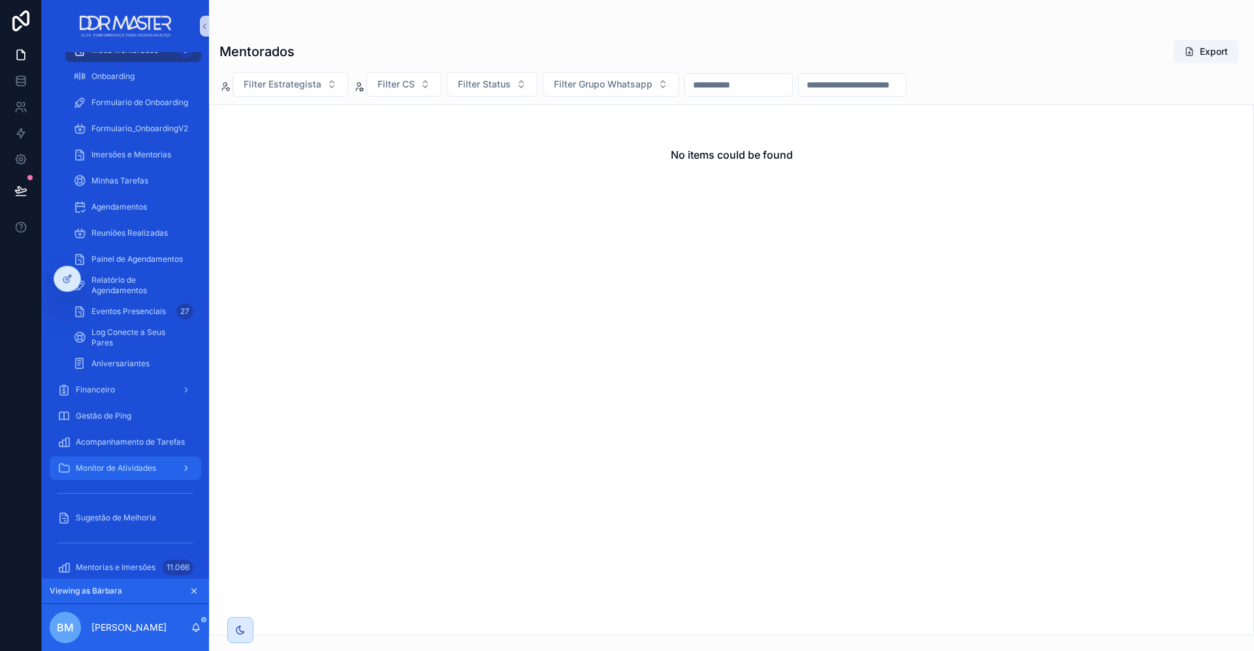
click at [144, 472] on span "Monitor de Atividades" at bounding box center [116, 468] width 80 height 10
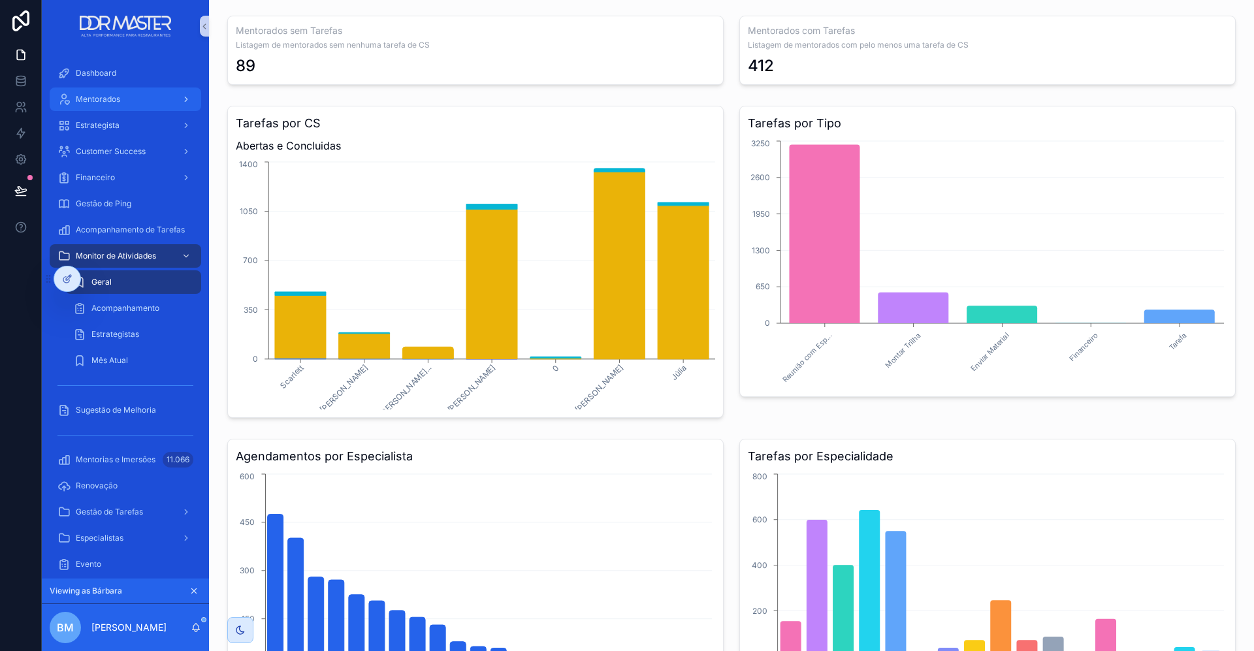
click at [105, 102] on span "Mentorados" at bounding box center [98, 99] width 44 height 10
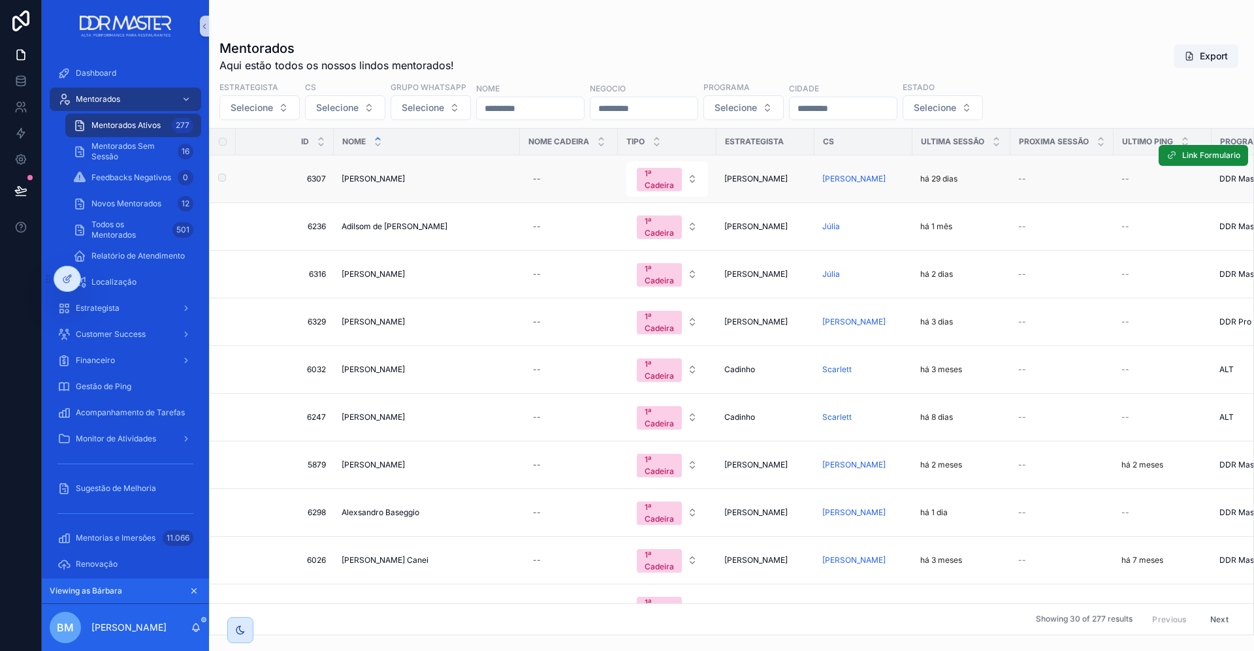
click at [376, 178] on span "[PERSON_NAME]" at bounding box center [373, 179] width 63 height 10
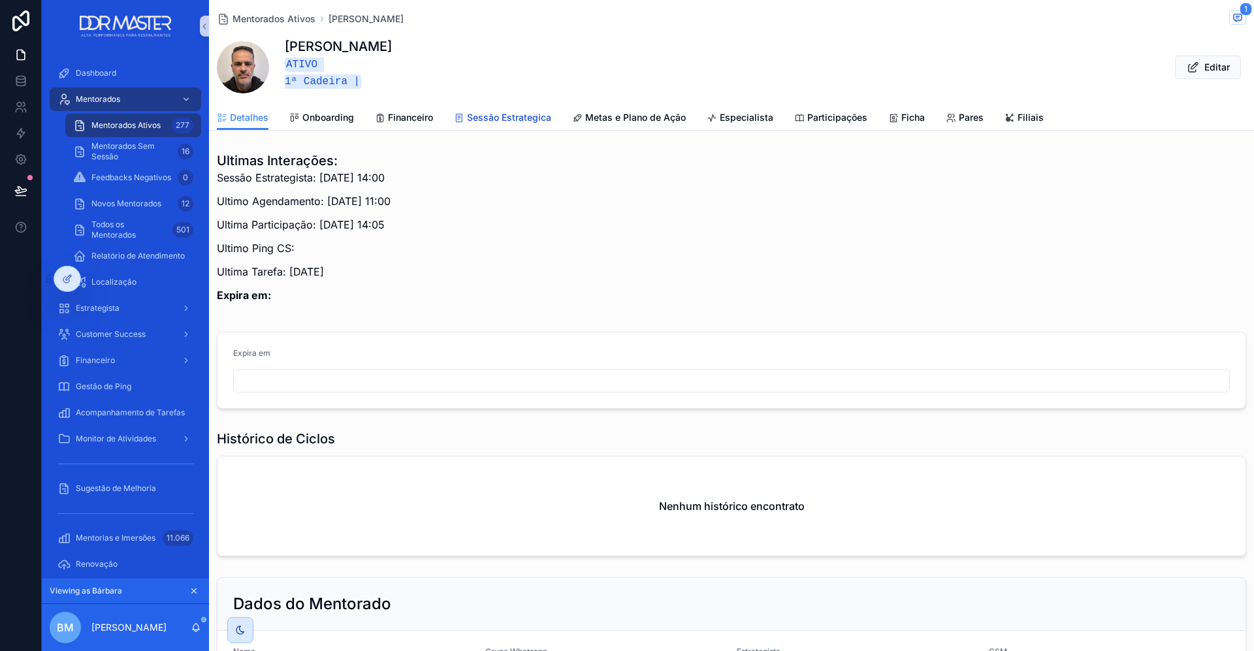
click at [517, 116] on span "Sessão Estrategica" at bounding box center [509, 117] width 84 height 13
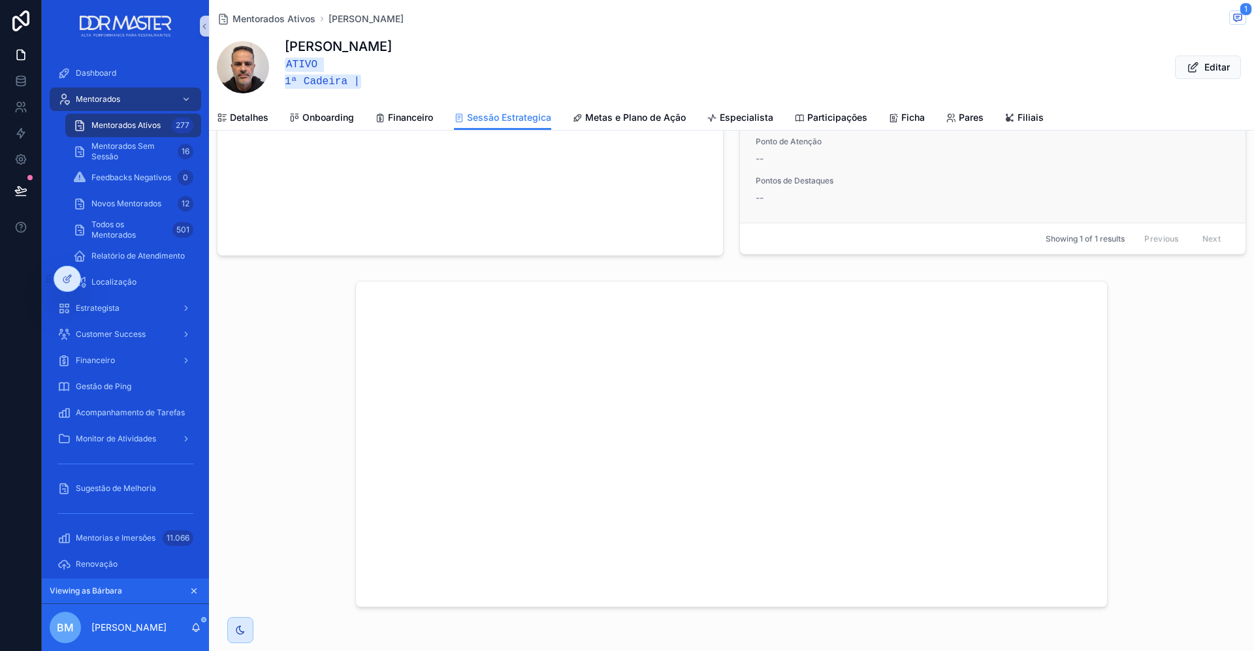
scroll to position [427, 0]
click at [663, 116] on span "Metas e Plano de Ação" at bounding box center [635, 117] width 101 height 13
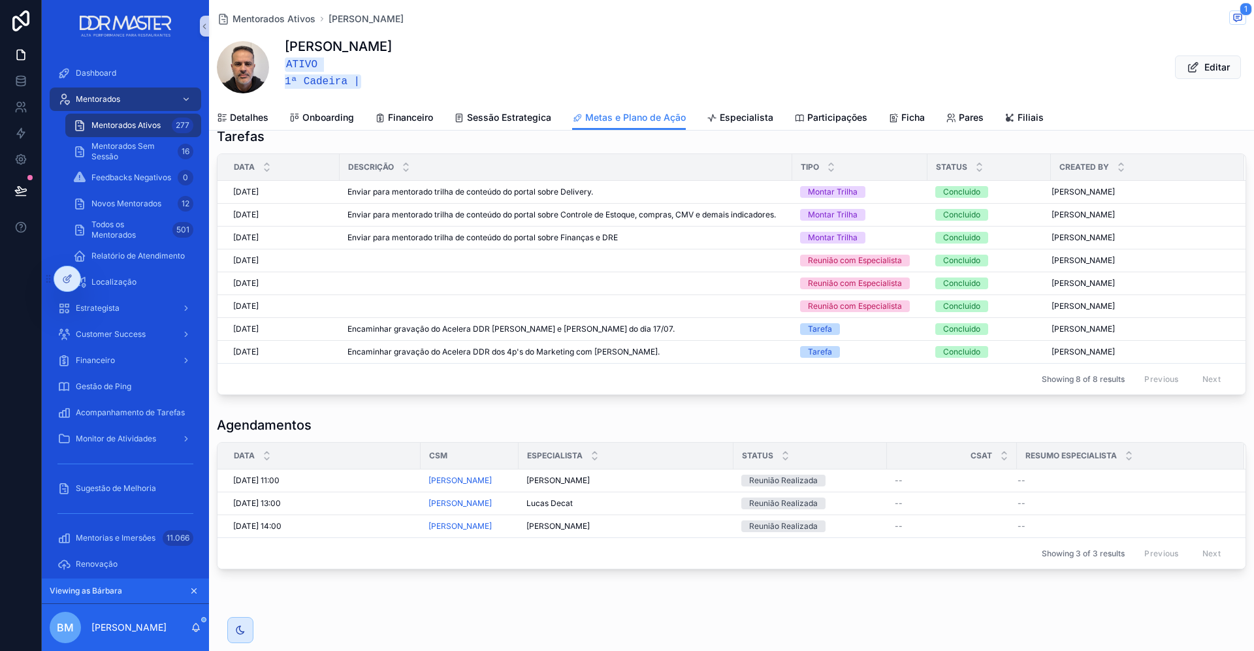
scroll to position [616, 0]
click at [402, 112] on span "Financeiro" at bounding box center [410, 117] width 45 height 13
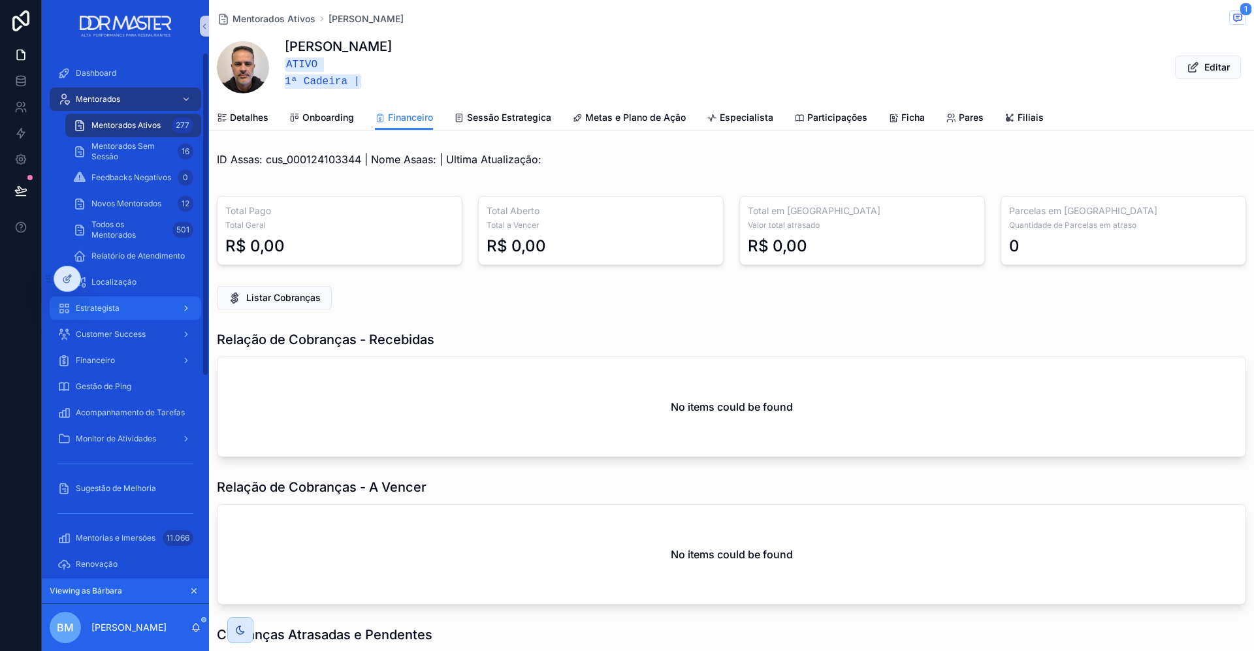
click at [106, 311] on span "Estrategista" at bounding box center [98, 308] width 44 height 10
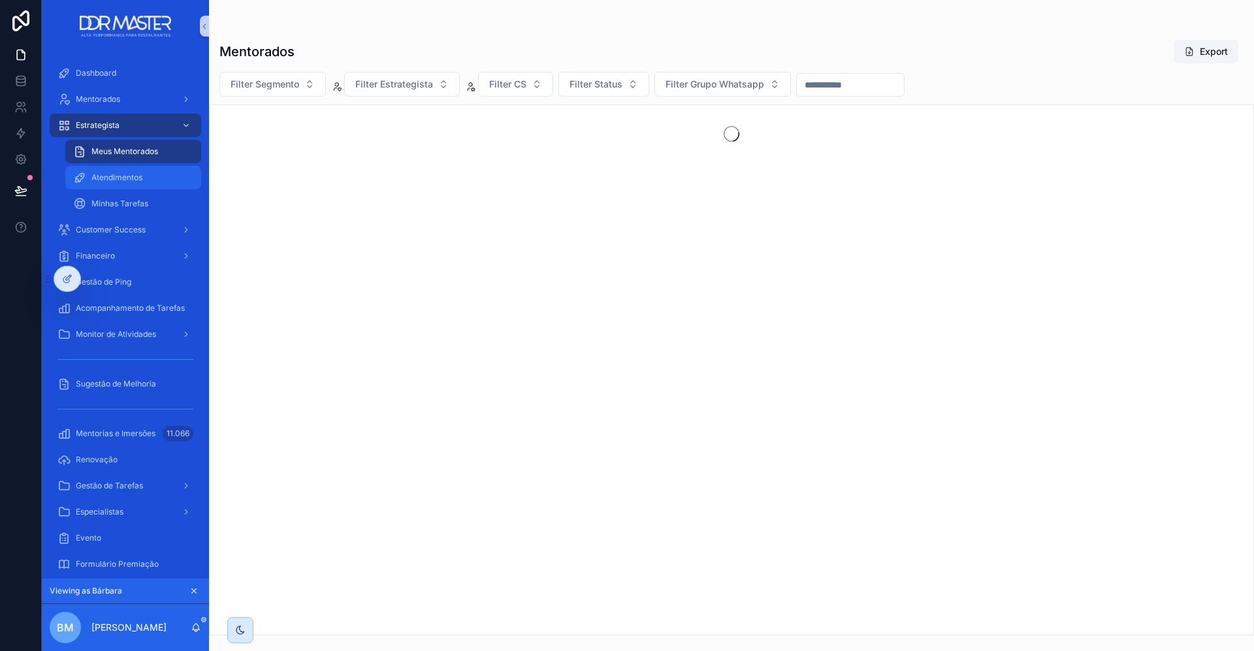
click at [117, 179] on span "Atendimentos" at bounding box center [116, 177] width 51 height 10
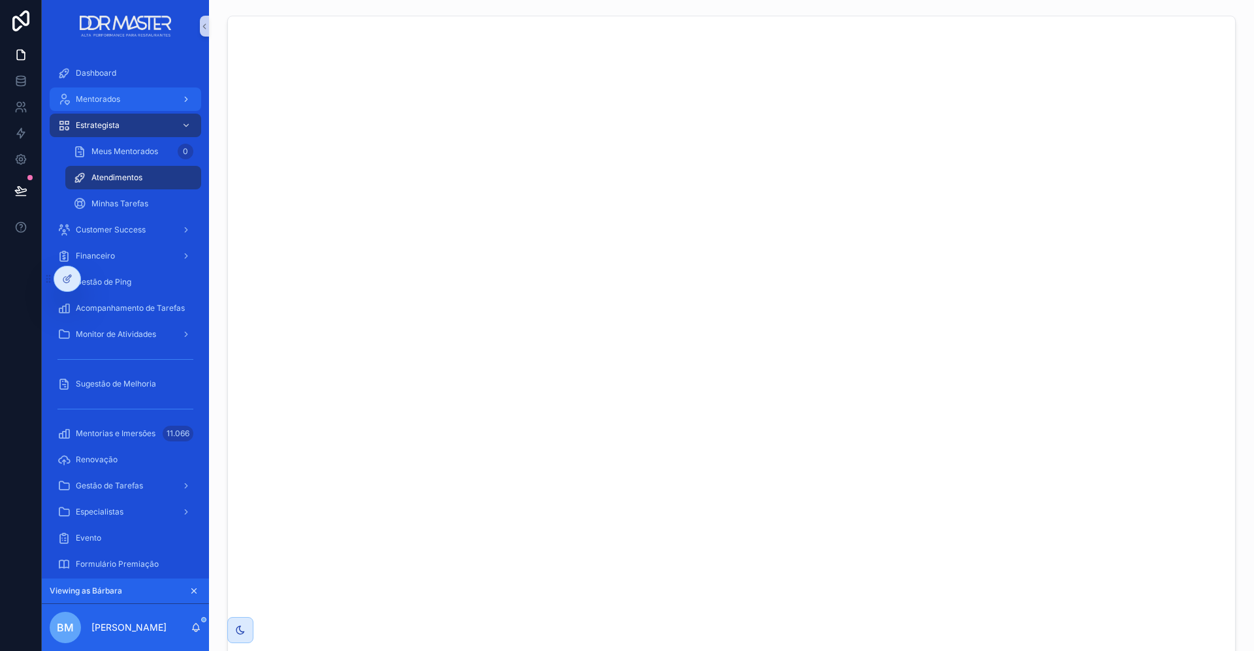
click at [120, 105] on div "Mentorados" at bounding box center [125, 99] width 136 height 21
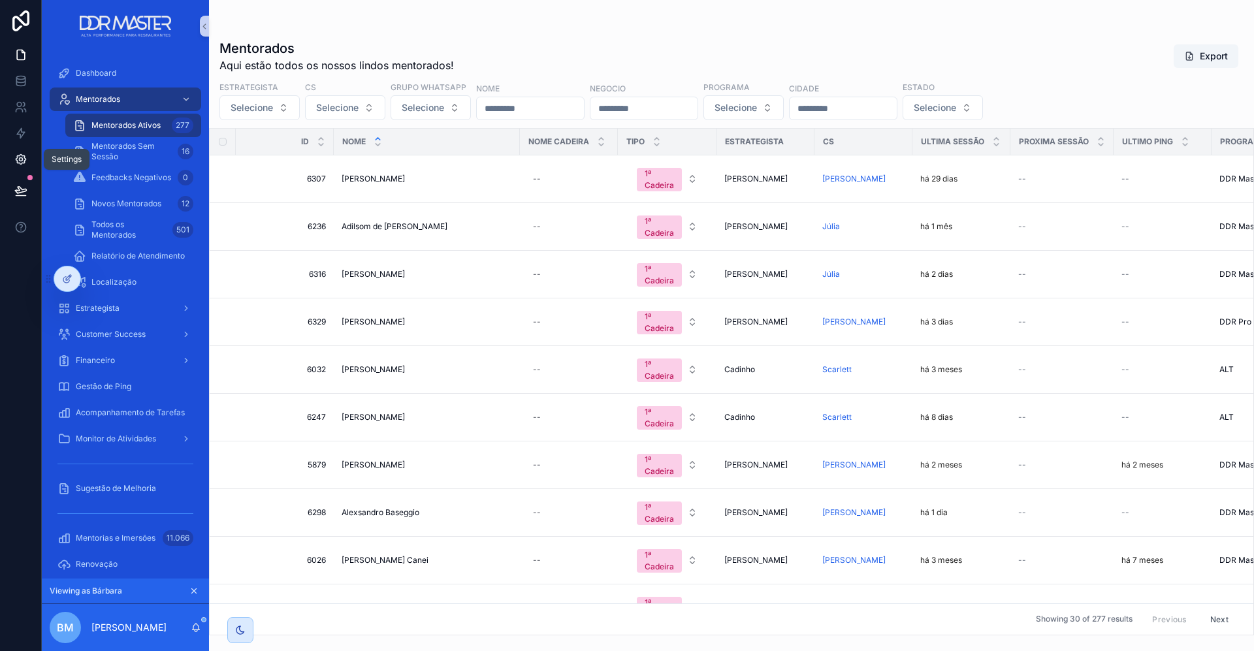
click at [22, 158] on icon at bounding box center [20, 159] width 3 height 3
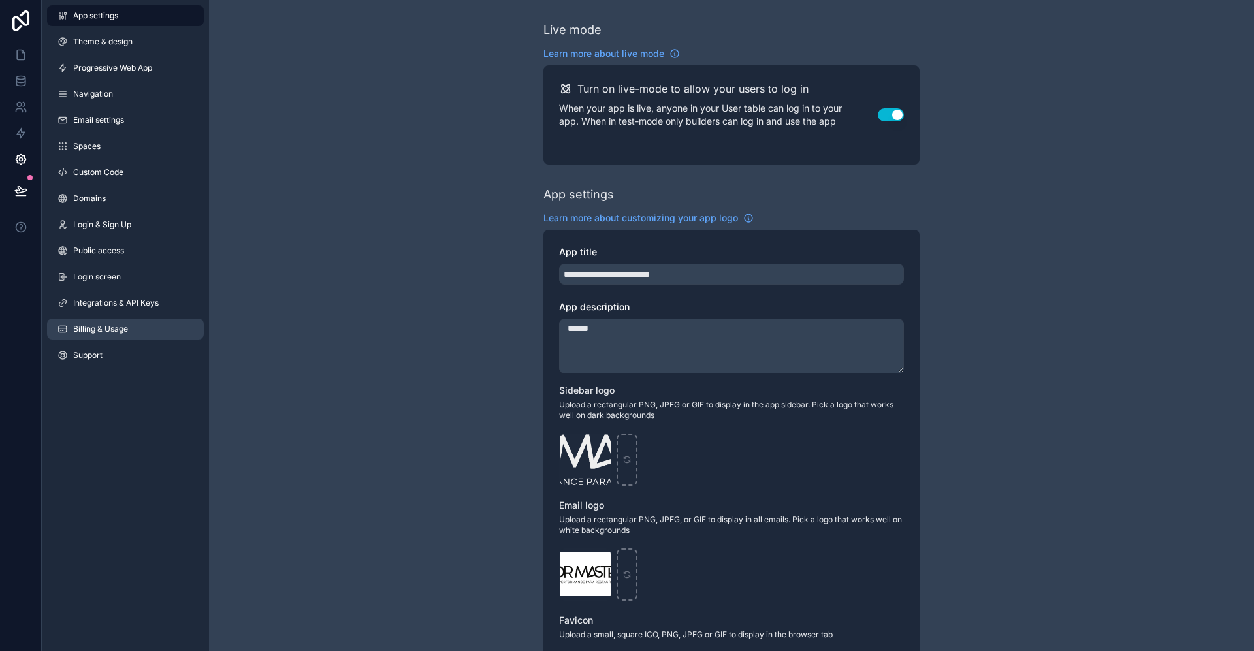
click at [99, 331] on span "Billing & Usage" at bounding box center [100, 329] width 55 height 10
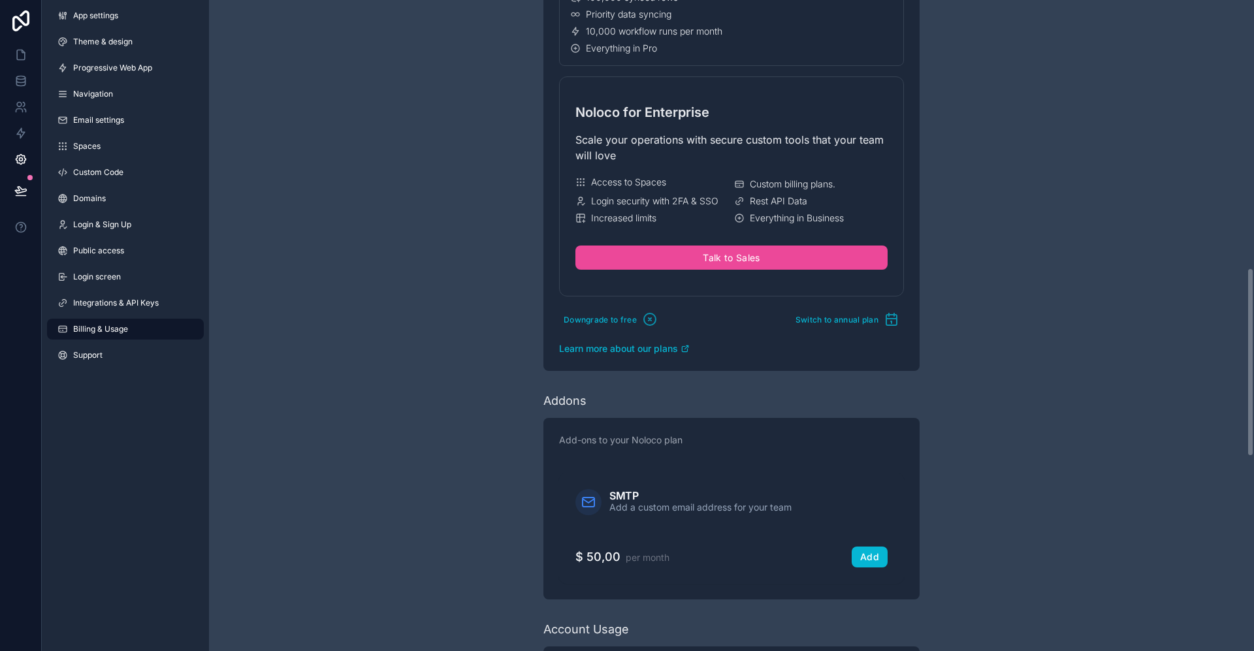
scroll to position [1018, 0]
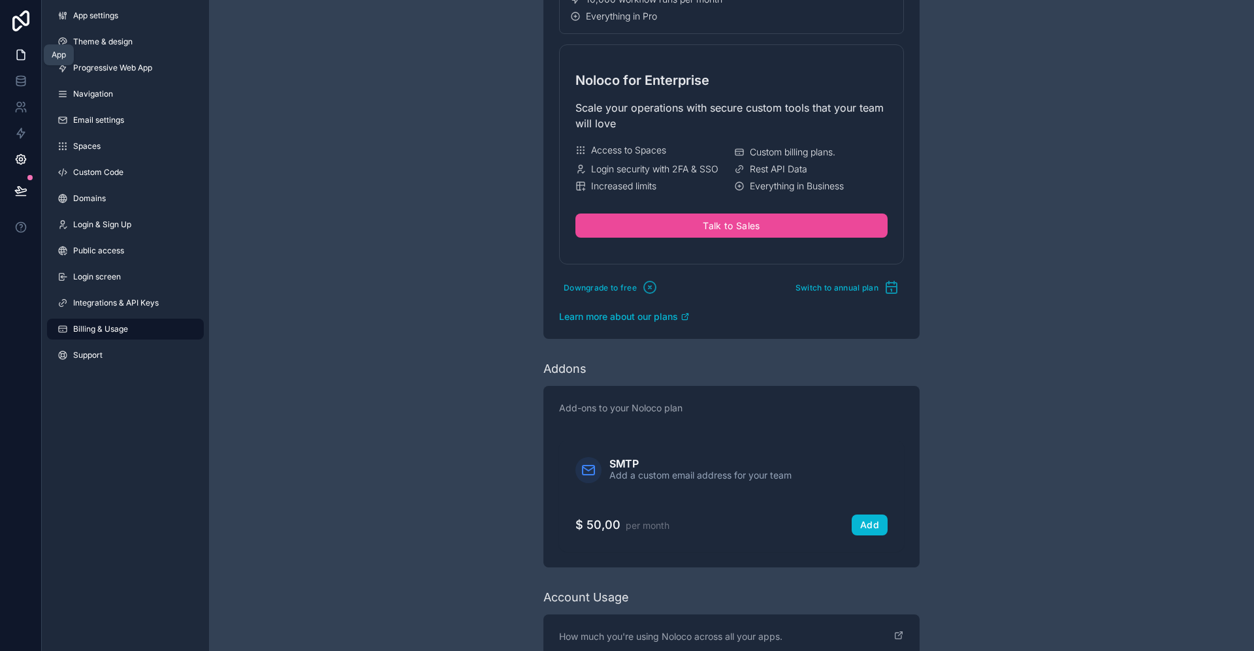
click at [22, 58] on icon at bounding box center [20, 54] width 13 height 13
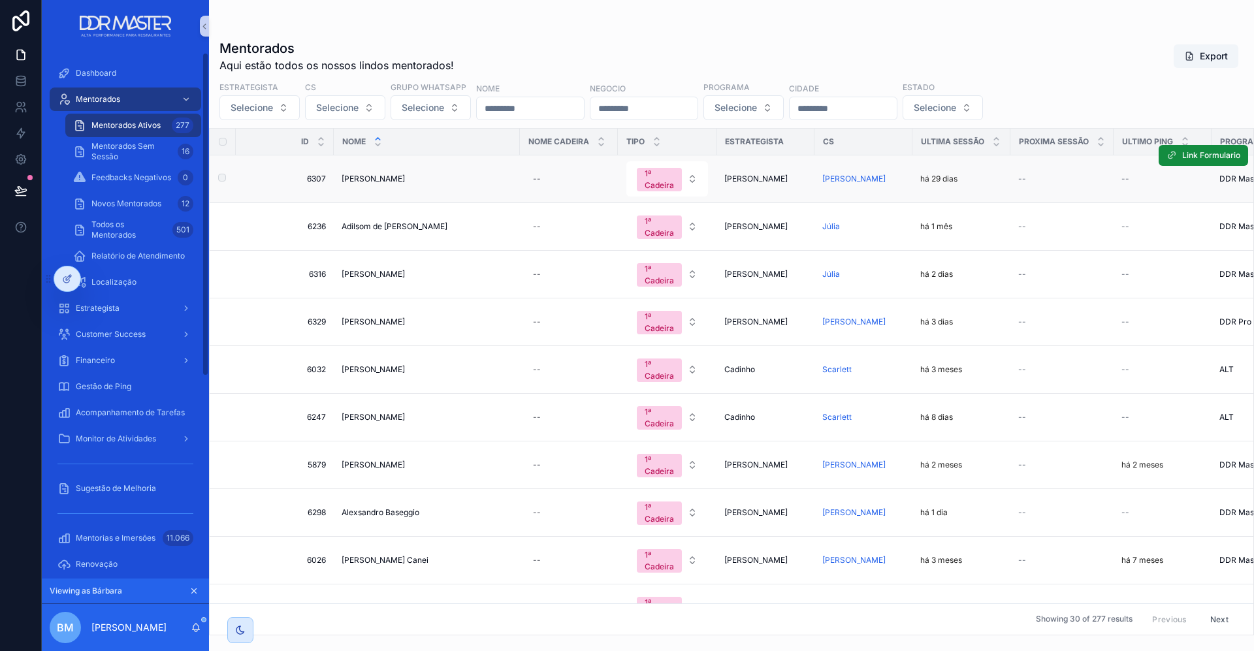
click at [365, 181] on span "[PERSON_NAME]" at bounding box center [373, 179] width 63 height 10
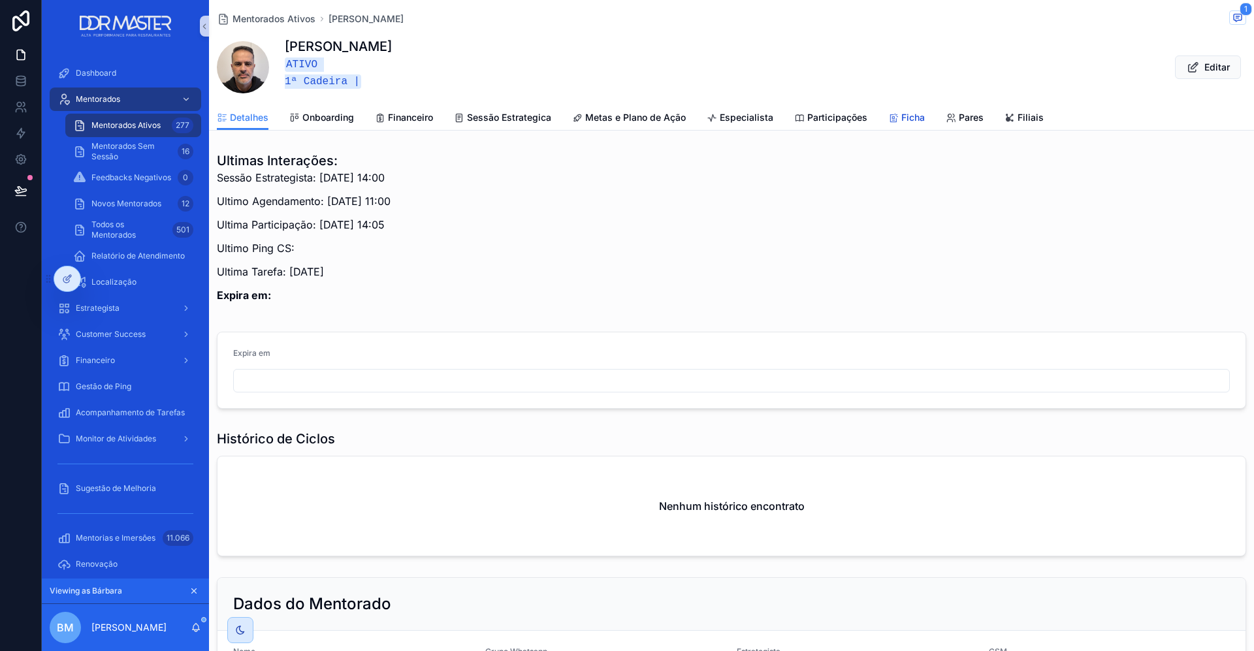
click at [908, 112] on span "Ficha" at bounding box center [914, 117] width 24 height 13
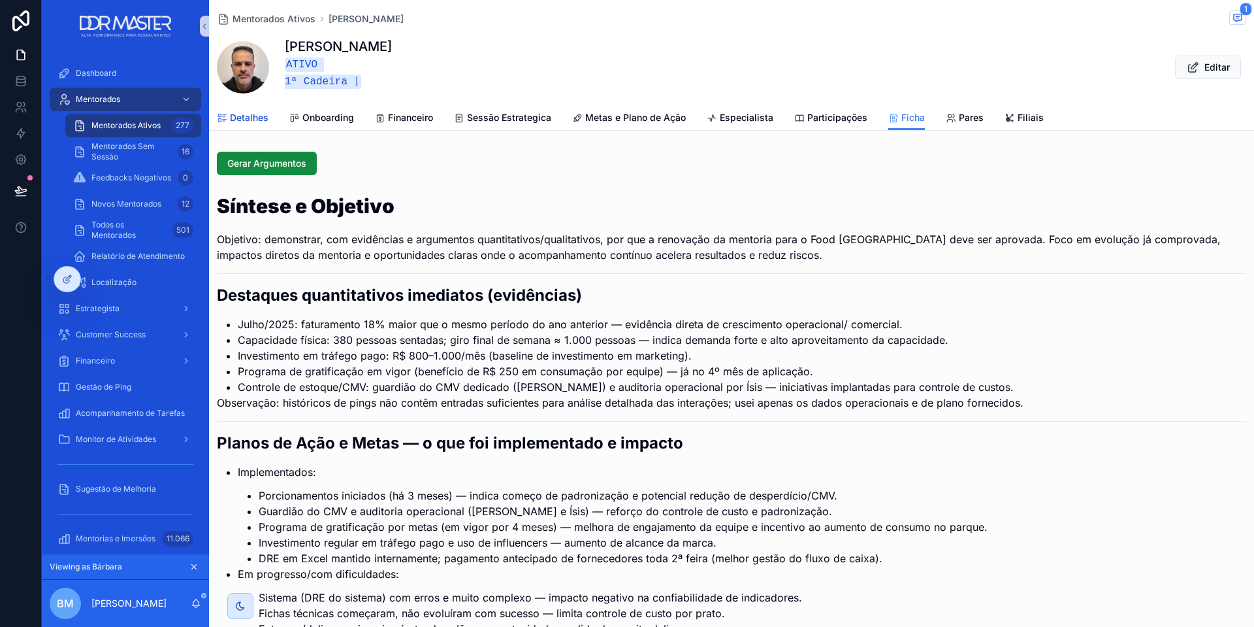
click at [250, 122] on link "Detalhes" at bounding box center [243, 119] width 52 height 26
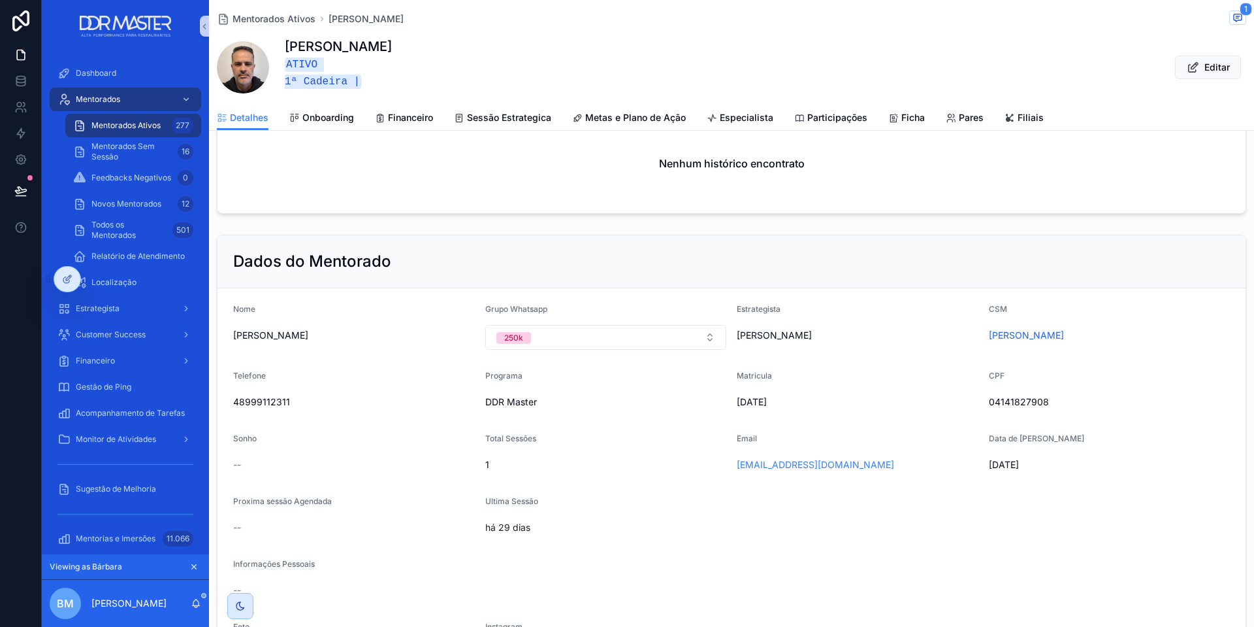
scroll to position [355, 0]
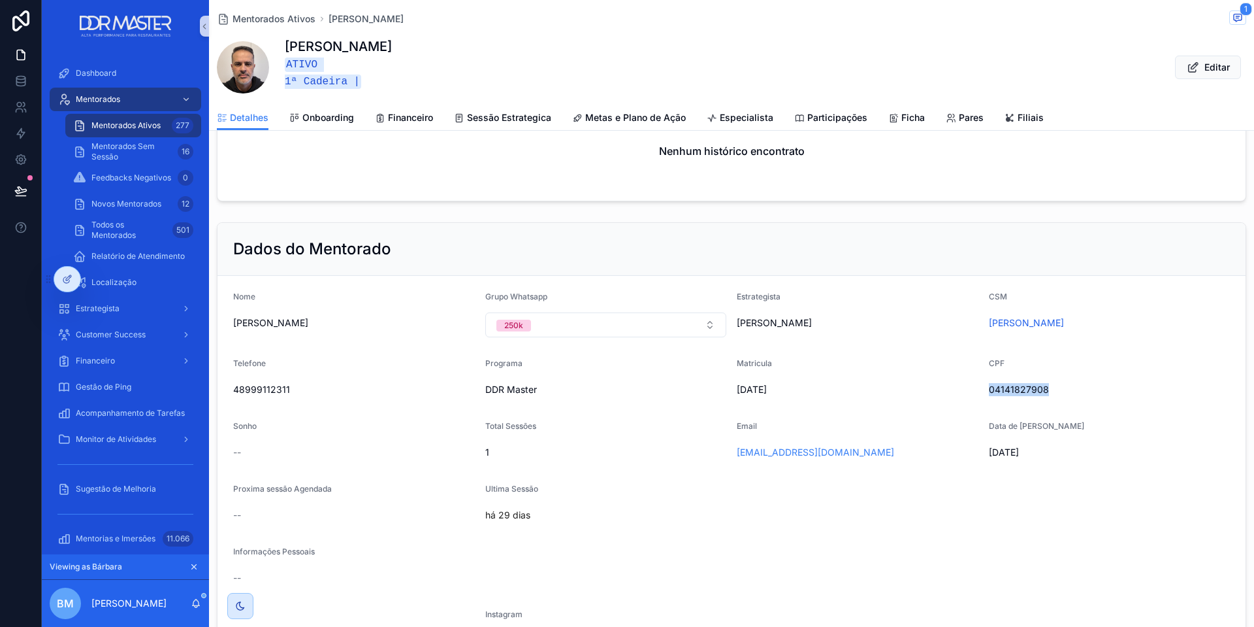
drag, startPoint x: 989, startPoint y: 385, endPoint x: 1071, endPoint y: 385, distance: 82.3
click at [1071, 385] on span "04141827908" at bounding box center [1110, 389] width 242 height 13
copy span "04141827908"
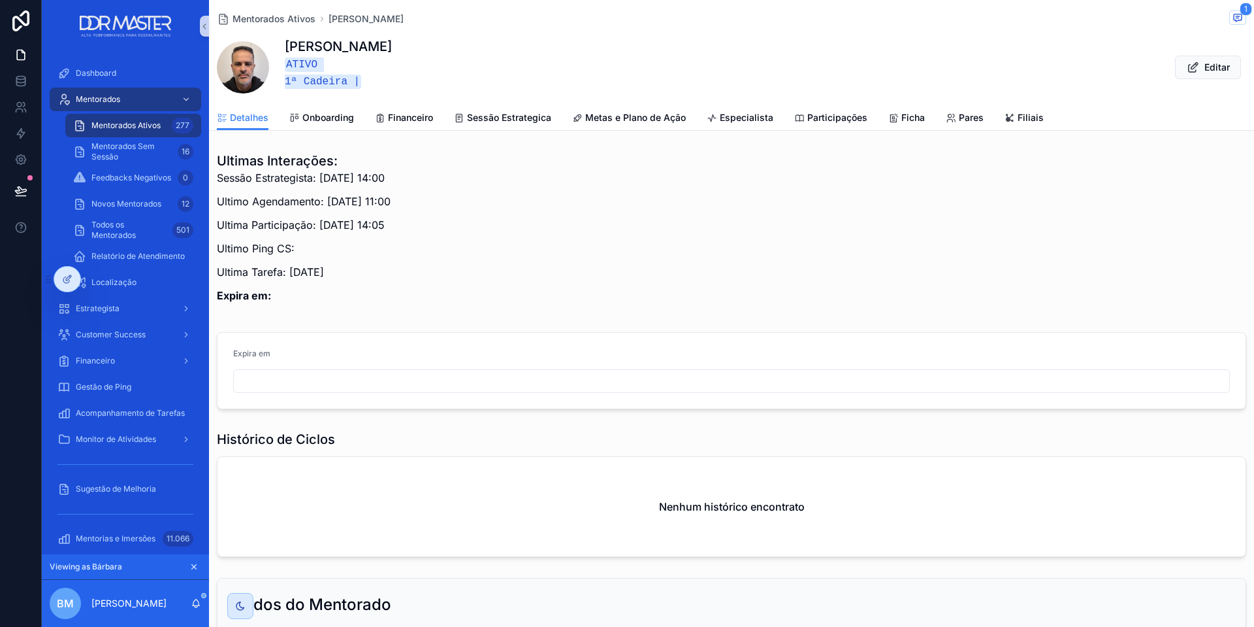
scroll to position [0, 0]
click at [84, 78] on span "Dashboard" at bounding box center [96, 73] width 41 height 10
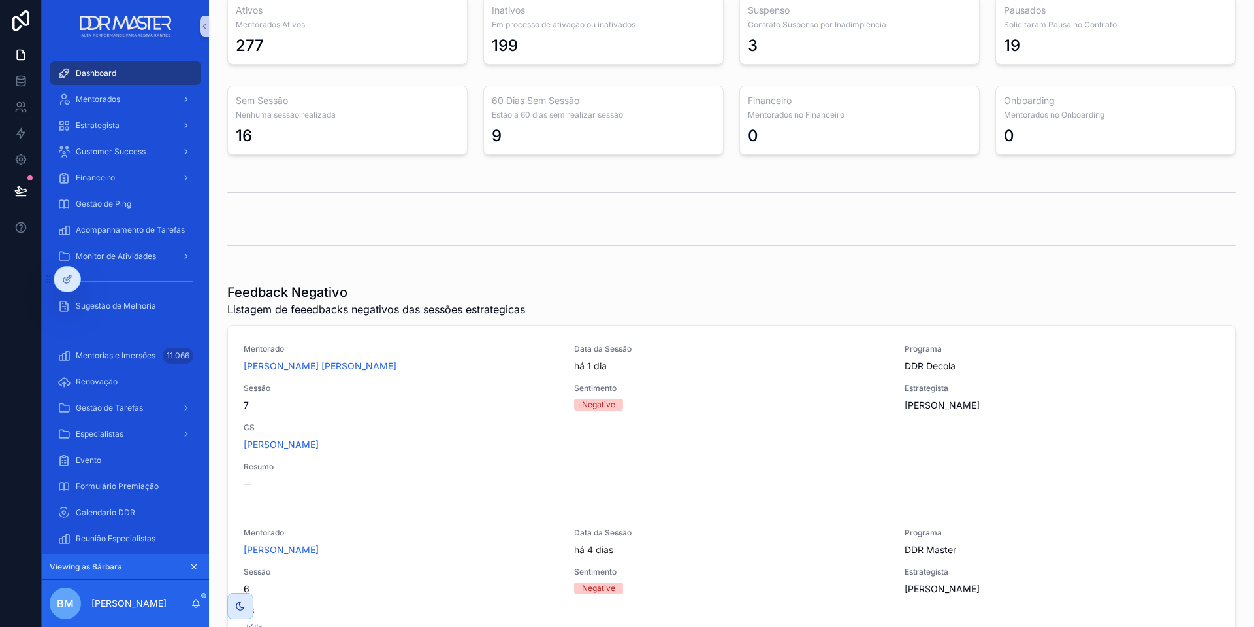
scroll to position [403, 0]
